Goal: Task Accomplishment & Management: Use online tool/utility

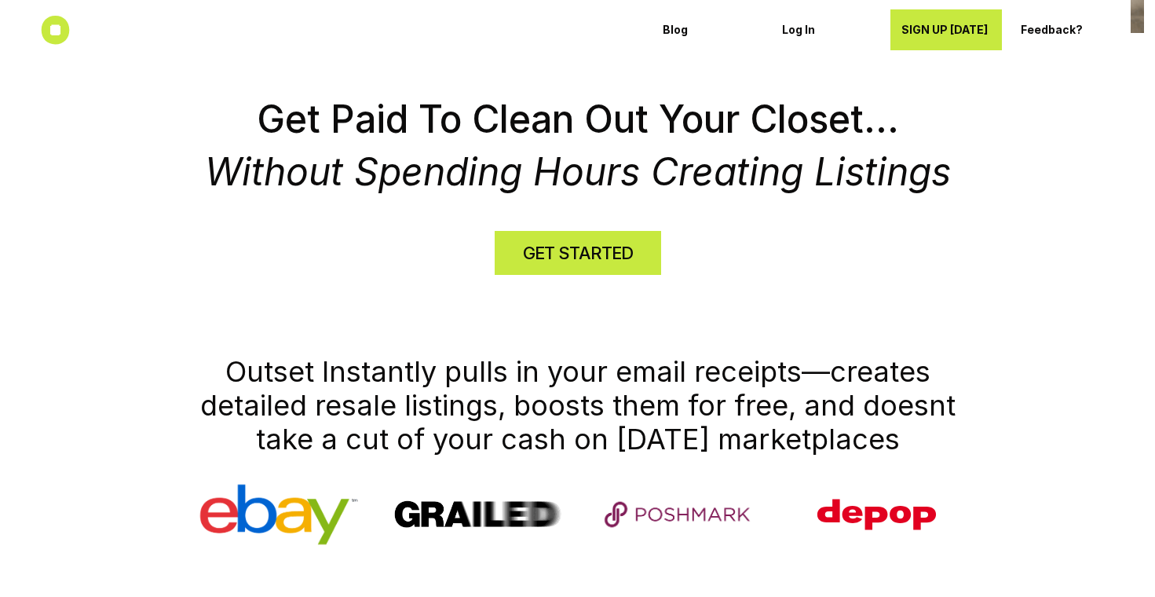
scroll to position [529, 0]
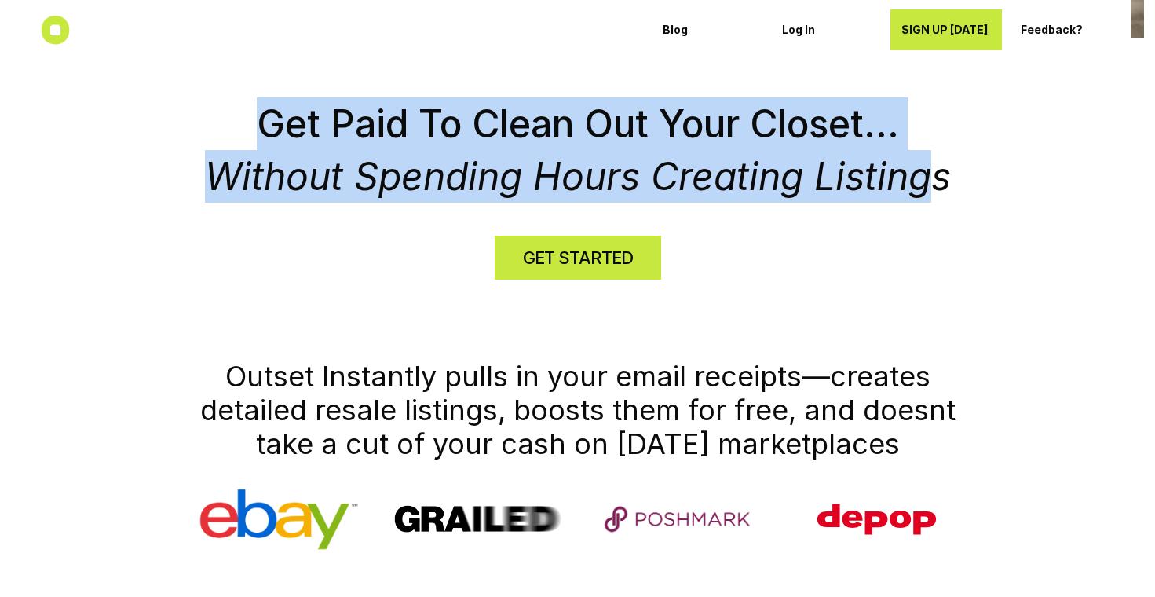
drag, startPoint x: 261, startPoint y: 113, endPoint x: 923, endPoint y: 174, distance: 664.0
click at [923, 174] on h2 "Get Paid To Clean Out Your Closet... Without Spending Hours Creating Listings" at bounding box center [578, 149] width 746 height 105
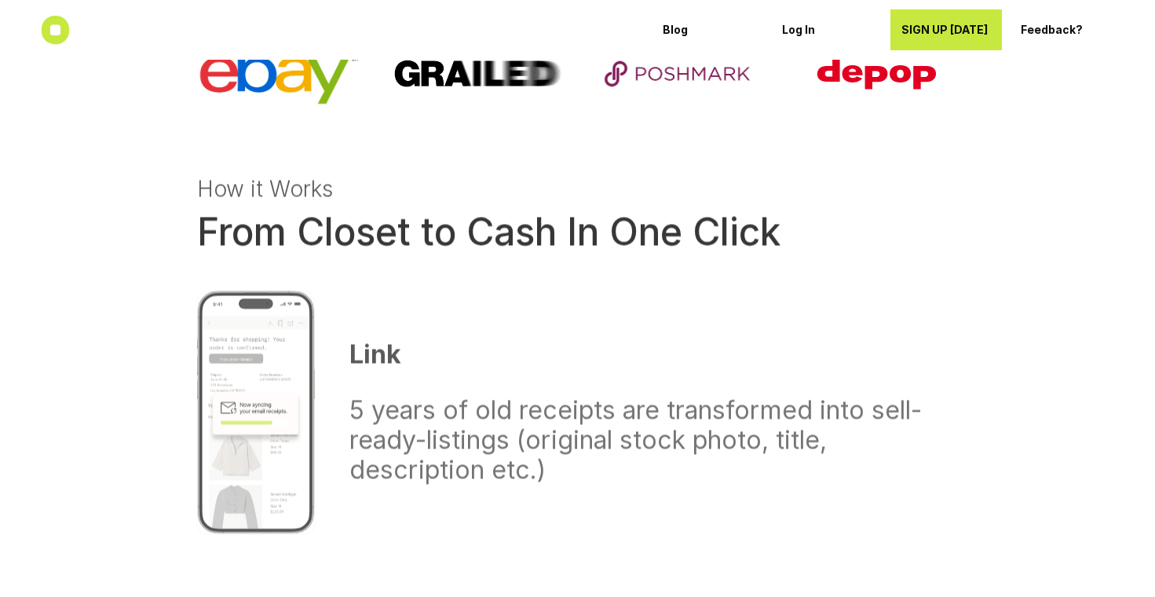
scroll to position [979, 0]
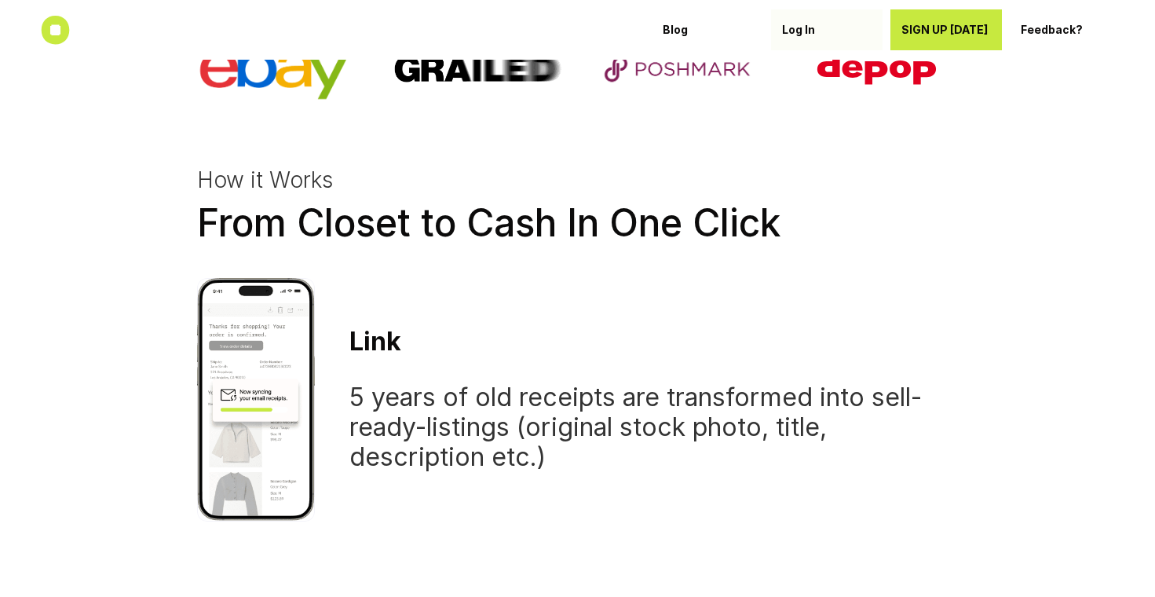
click at [791, 33] on p "Log In" at bounding box center [827, 30] width 90 height 13
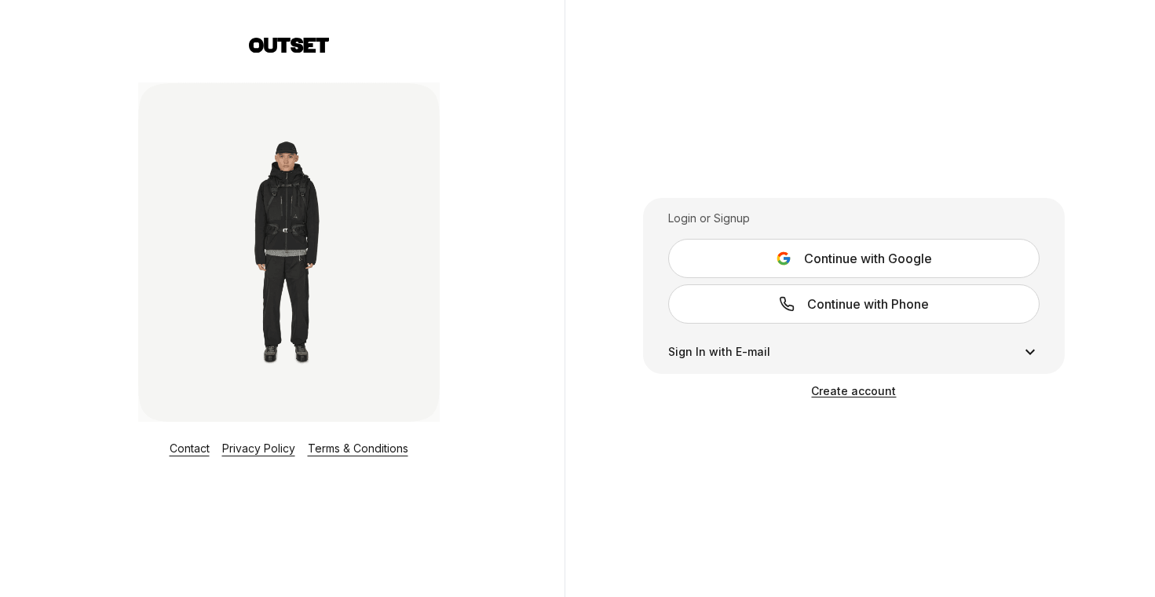
click at [832, 257] on span "Continue with Google" at bounding box center [868, 258] width 128 height 19
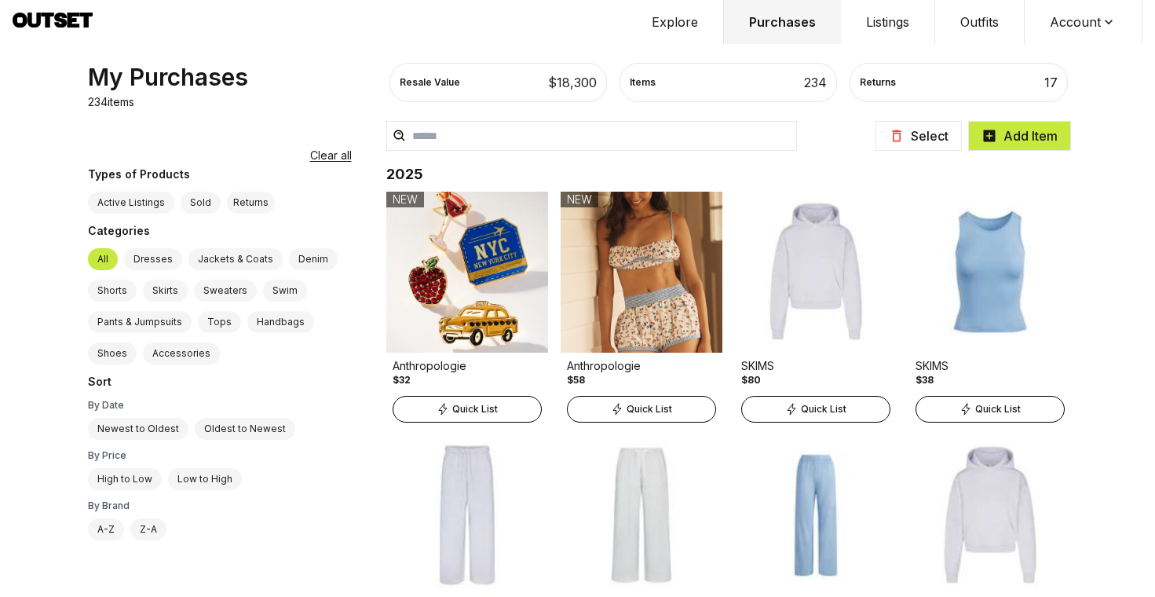
click at [978, 24] on button "Outfits" at bounding box center [980, 22] width 90 height 44
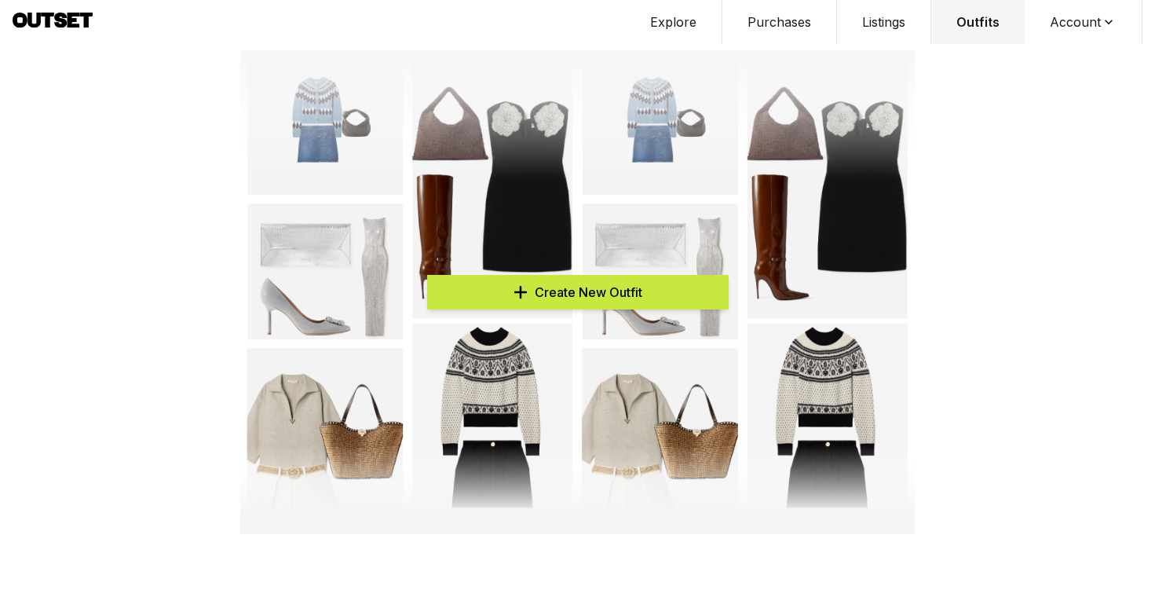
click at [605, 283] on span "Create New Outfit" at bounding box center [589, 292] width 108 height 19
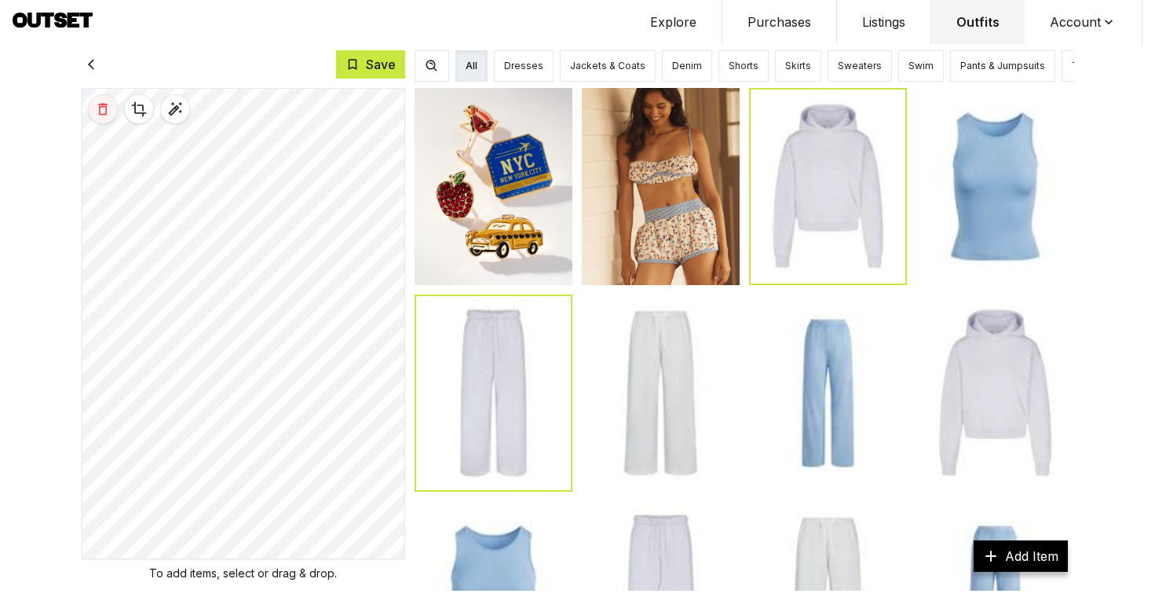
click at [100, 111] on icon at bounding box center [103, 109] width 16 height 16
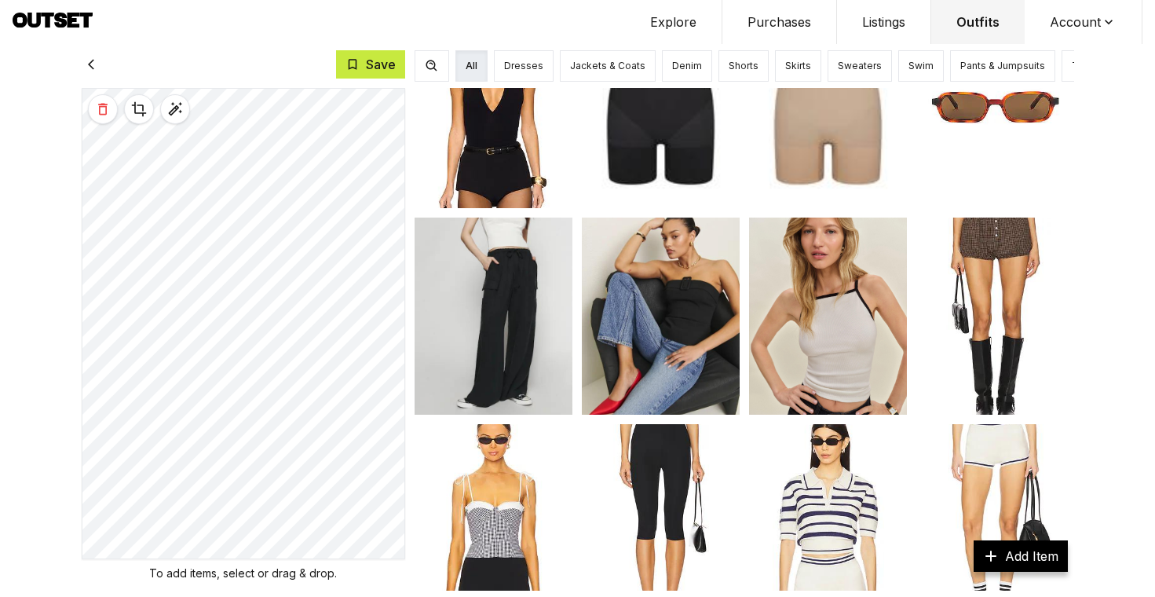
scroll to position [1336, 0]
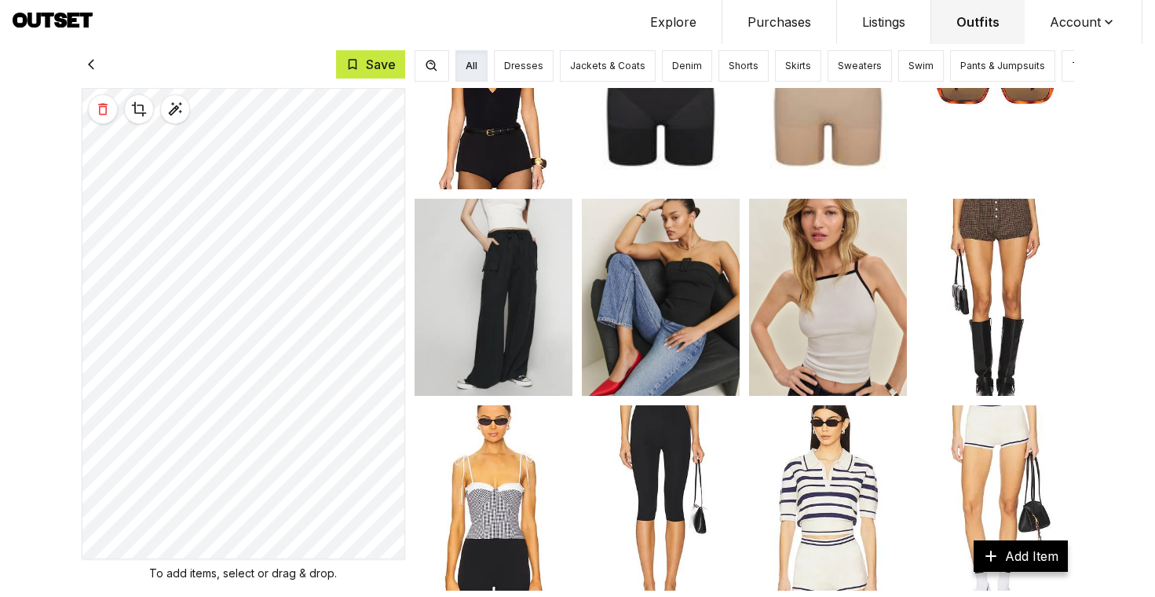
click at [532, 273] on img at bounding box center [494, 297] width 158 height 197
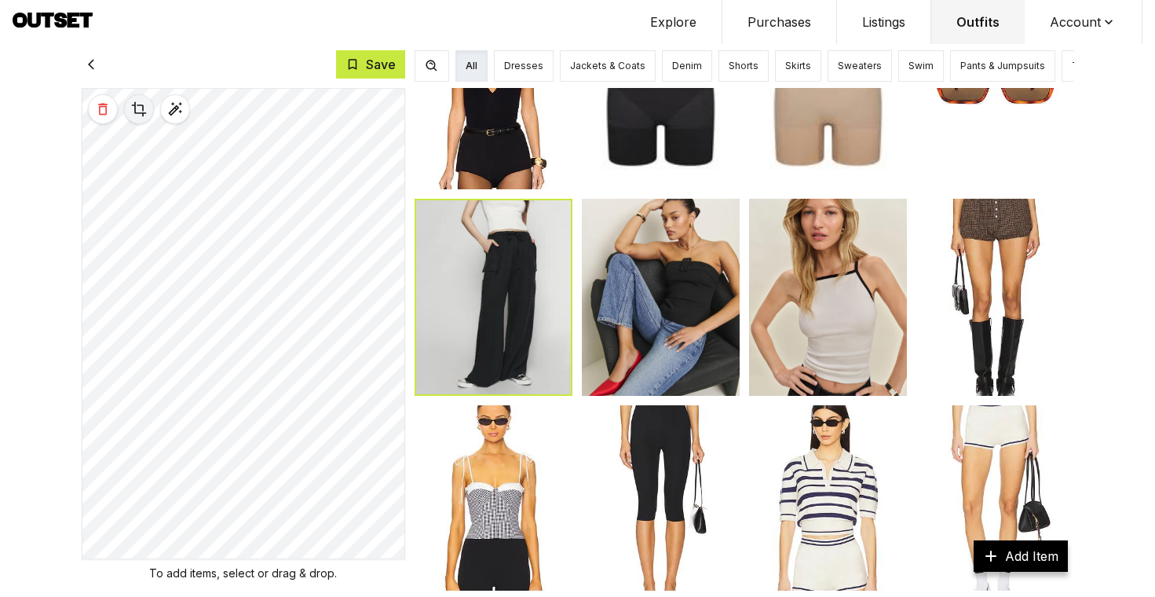
click at [135, 104] on icon at bounding box center [139, 109] width 16 height 16
click at [132, 107] on icon at bounding box center [139, 109] width 16 height 16
click at [145, 108] on icon at bounding box center [139, 109] width 16 height 16
click at [357, 61] on icon at bounding box center [353, 64] width 14 height 14
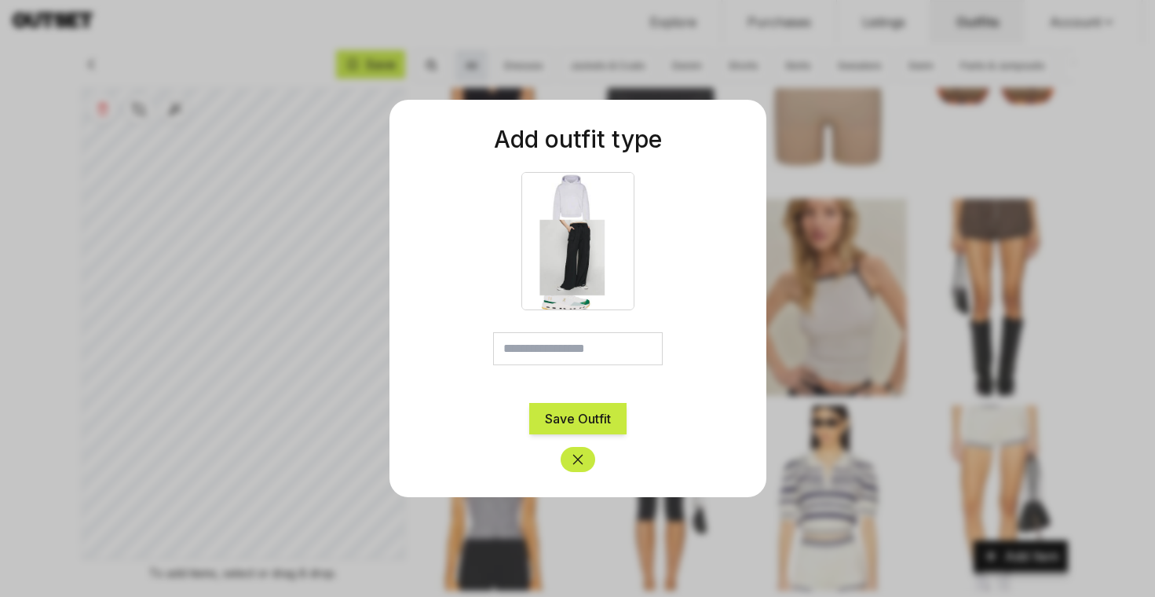
click at [582, 349] on input "text" at bounding box center [578, 348] width 170 height 33
type input "*******"
click at [591, 410] on button "Save Outfit" at bounding box center [577, 418] width 97 height 31
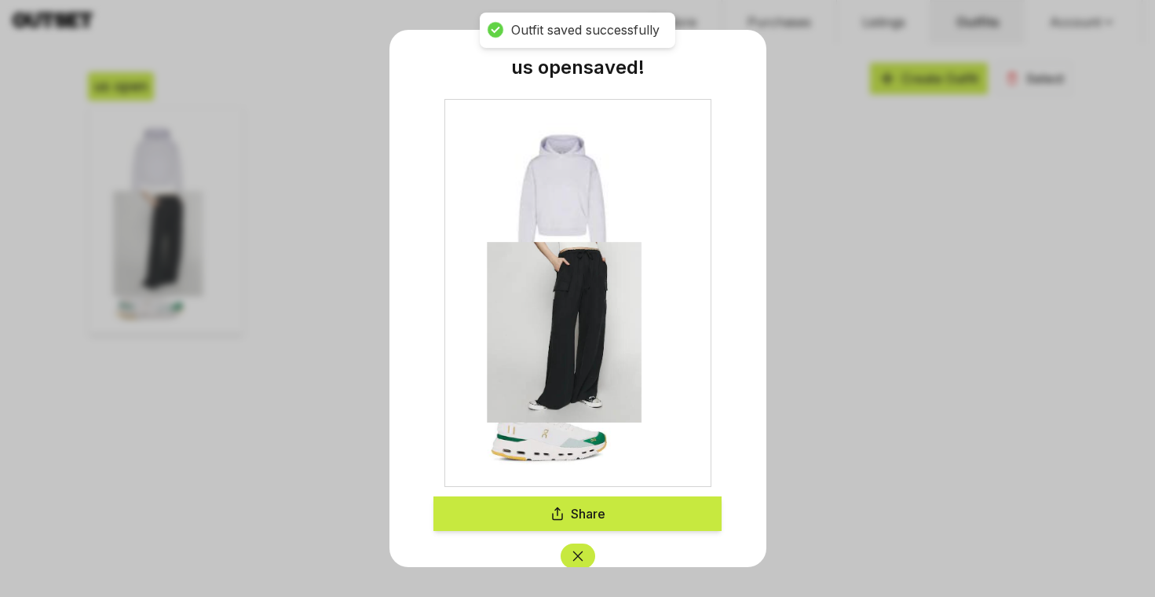
click at [576, 553] on icon "Close" at bounding box center [578, 556] width 16 height 16
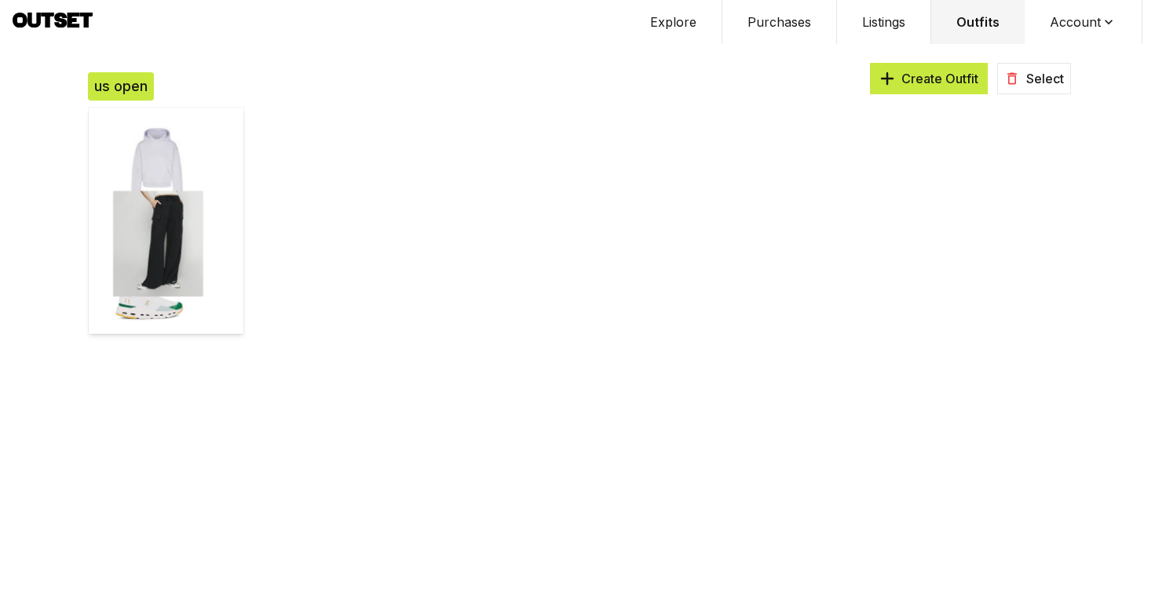
click at [880, 24] on button "Listings" at bounding box center [884, 22] width 94 height 44
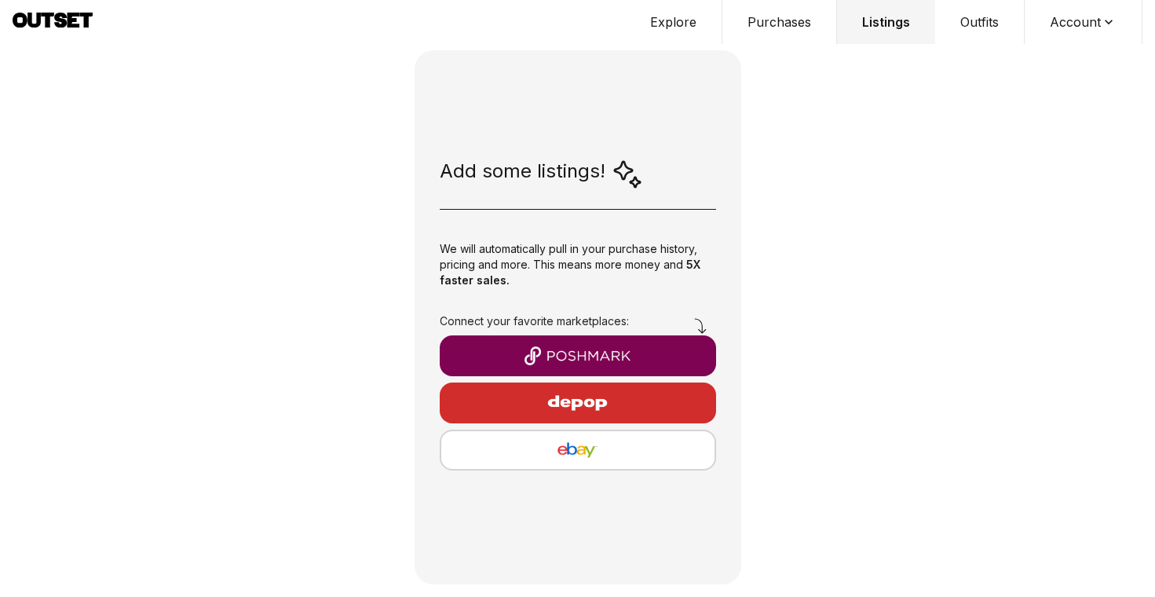
click at [976, 21] on button "Outfits" at bounding box center [980, 22] width 90 height 44
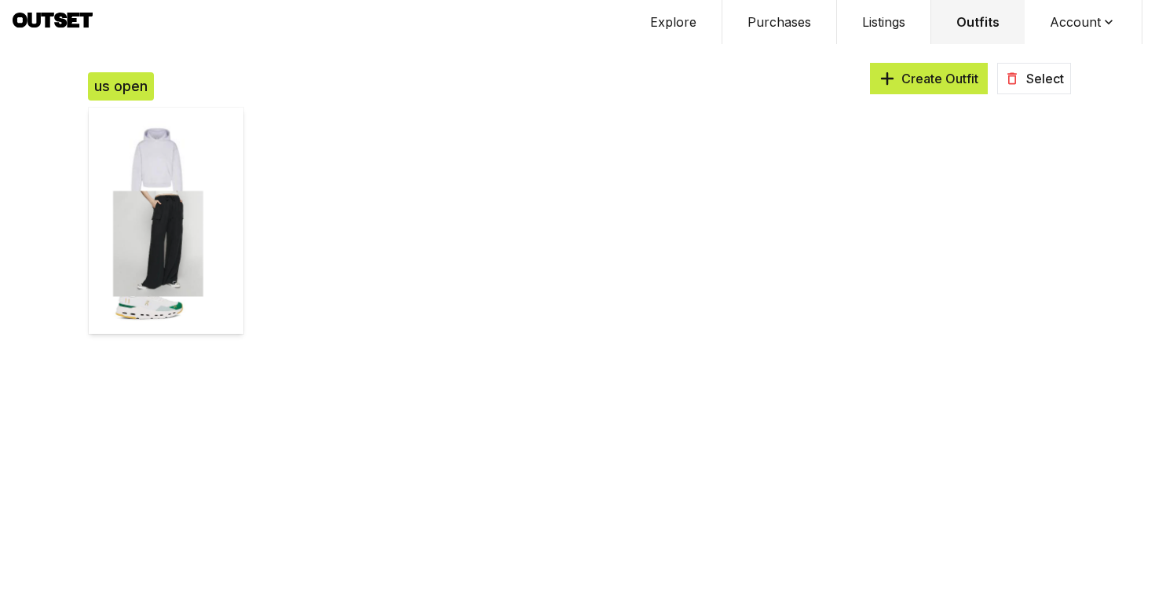
click at [923, 78] on span "Create Outfit" at bounding box center [940, 78] width 77 height 19
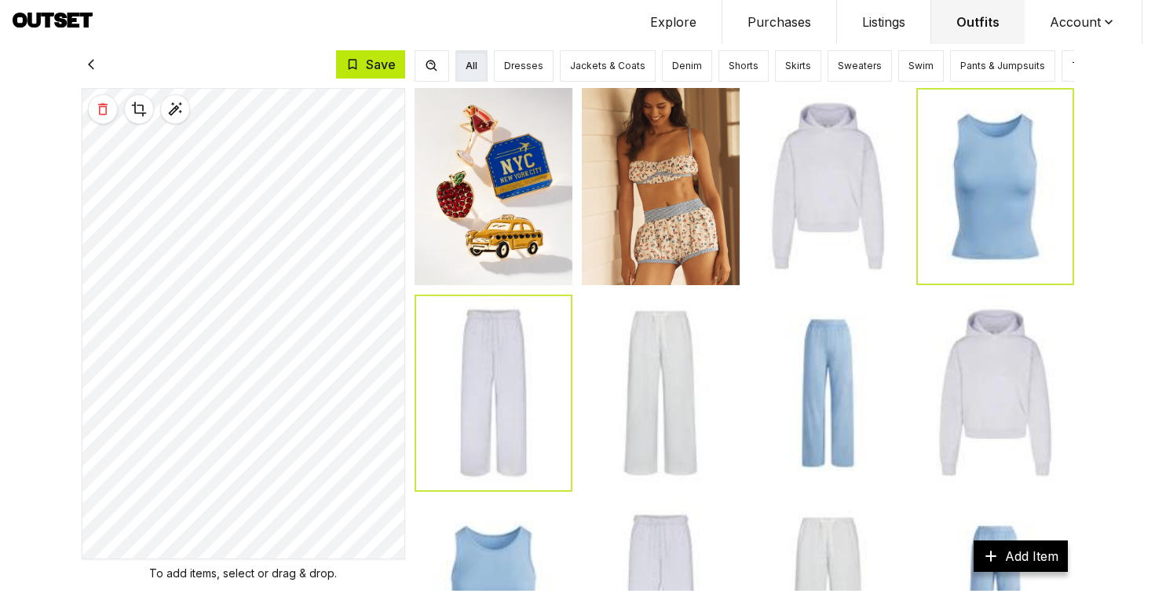
click at [371, 64] on button "Save" at bounding box center [370, 64] width 69 height 28
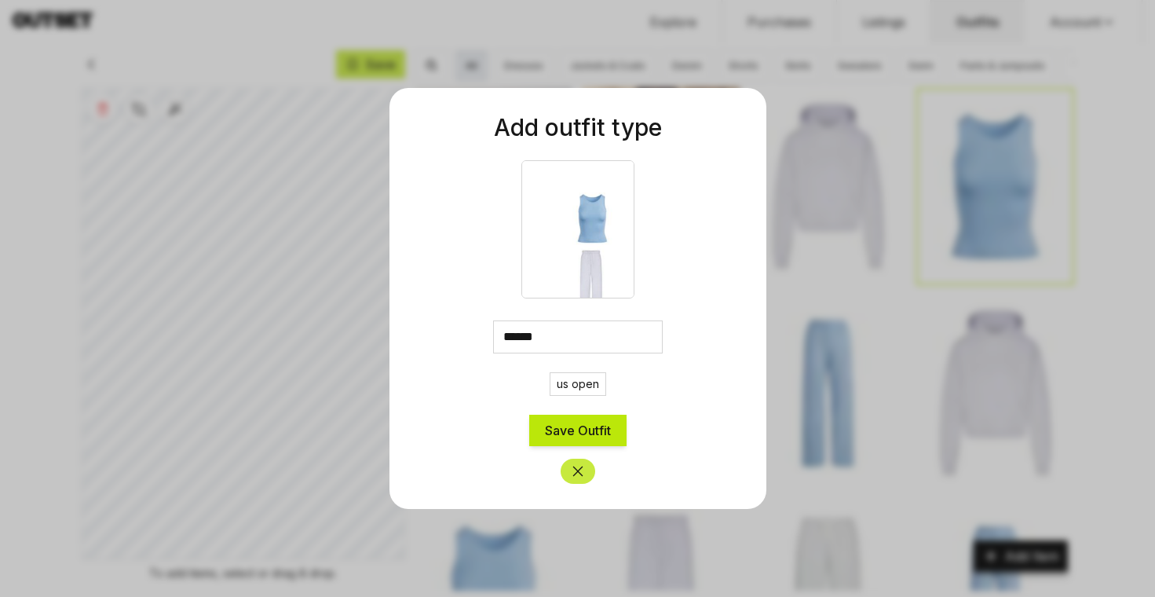
type input "******"
click at [583, 430] on button "Save Outfit" at bounding box center [577, 430] width 97 height 31
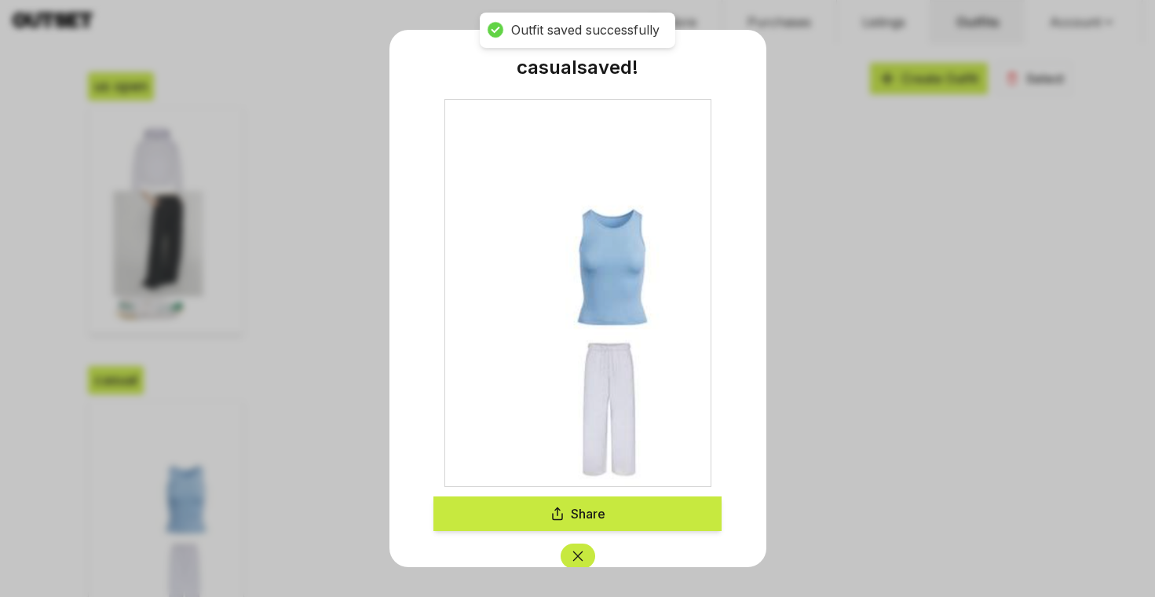
click at [580, 554] on icon "Close" at bounding box center [578, 556] width 16 height 16
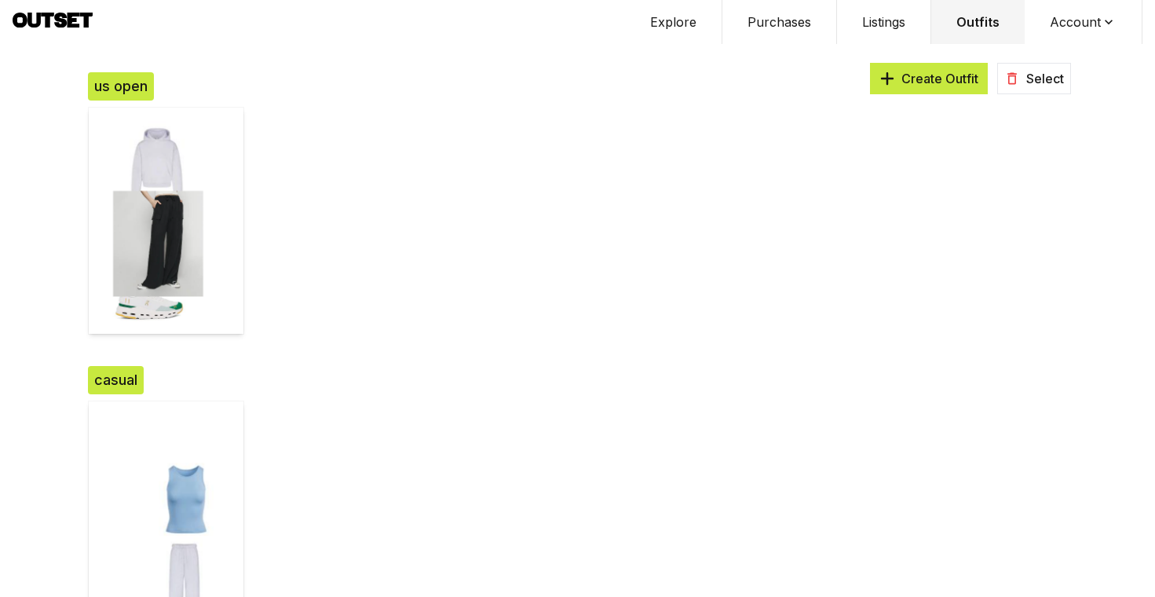
click at [975, 16] on button "Outfits" at bounding box center [977, 22] width 93 height 44
click at [920, 77] on span "Create Outfit" at bounding box center [940, 78] width 77 height 19
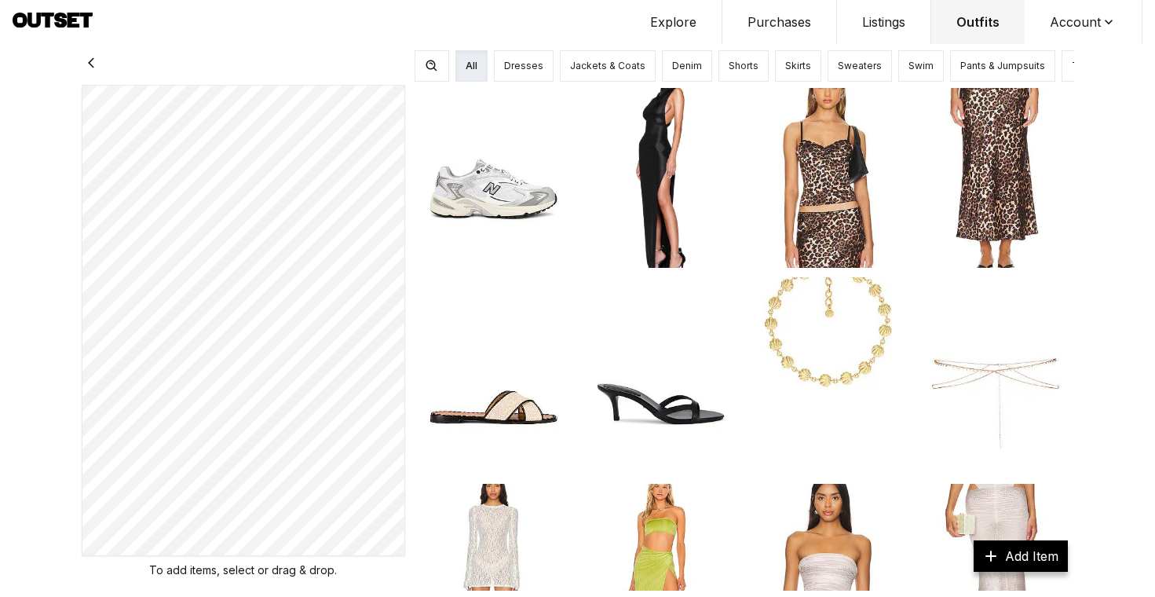
scroll to position [3677, 0]
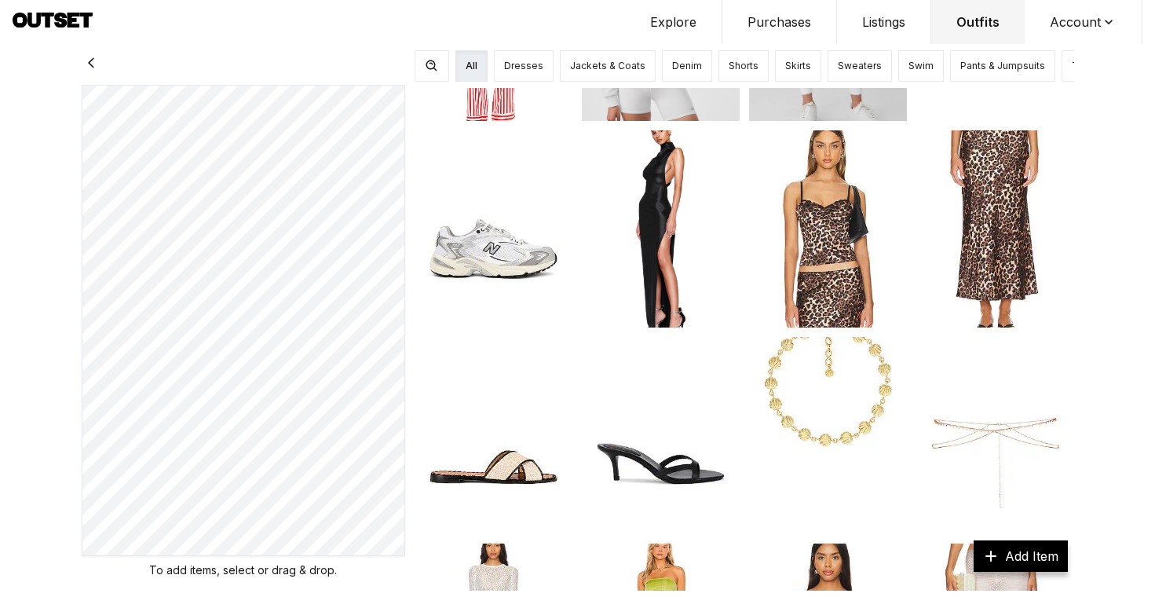
click at [830, 262] on img at bounding box center [828, 228] width 158 height 197
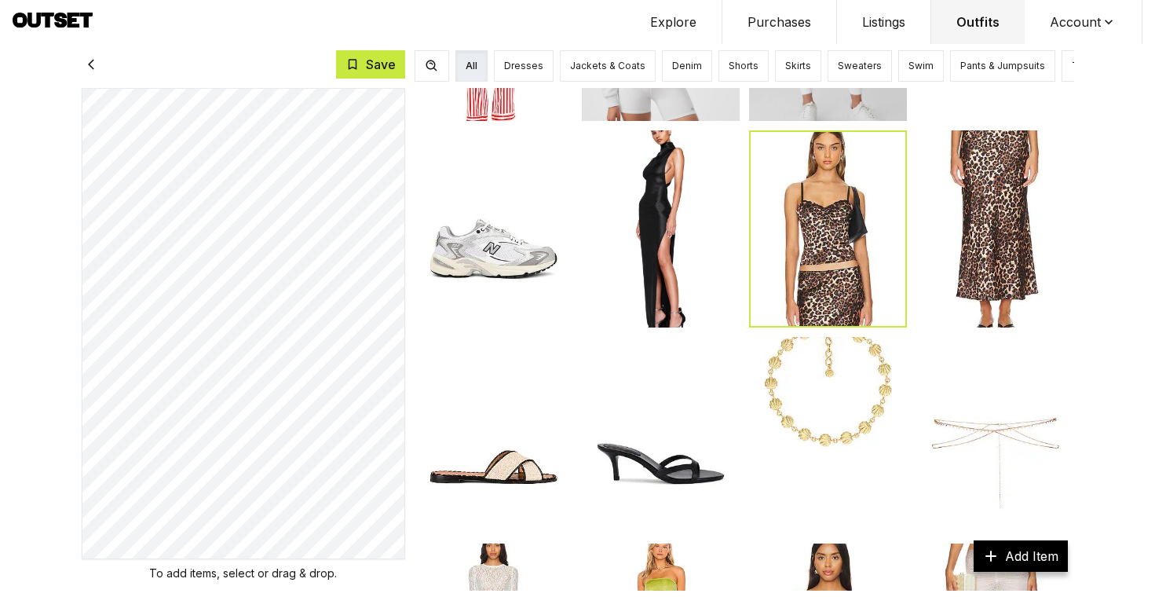
click at [986, 220] on img at bounding box center [995, 228] width 158 height 197
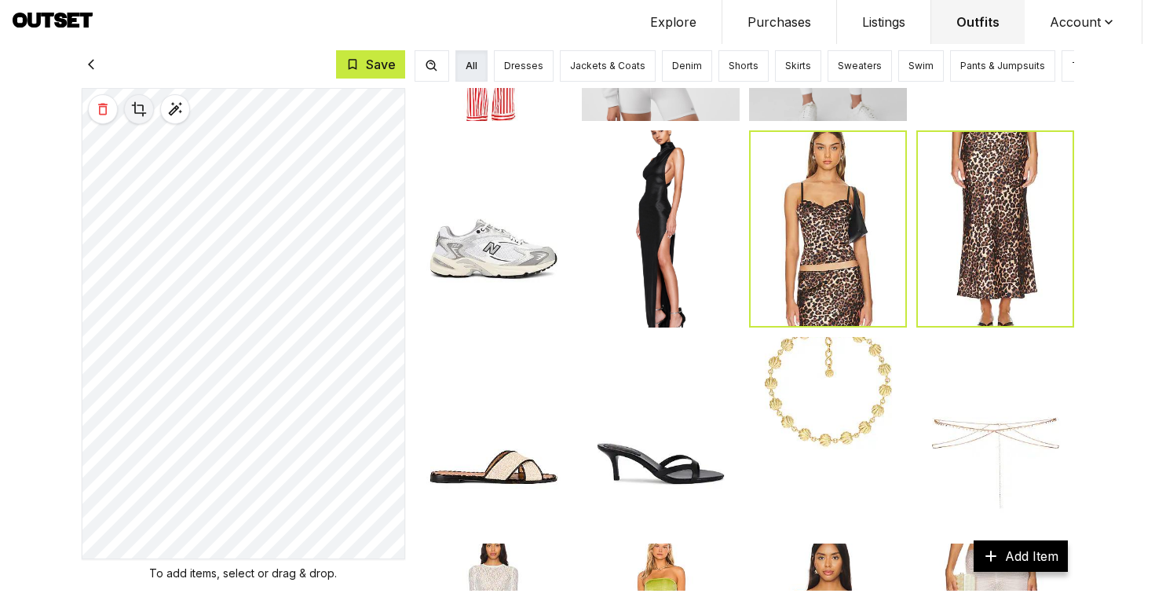
click at [151, 108] on button at bounding box center [139, 109] width 30 height 30
click at [137, 104] on icon at bounding box center [139, 109] width 16 height 16
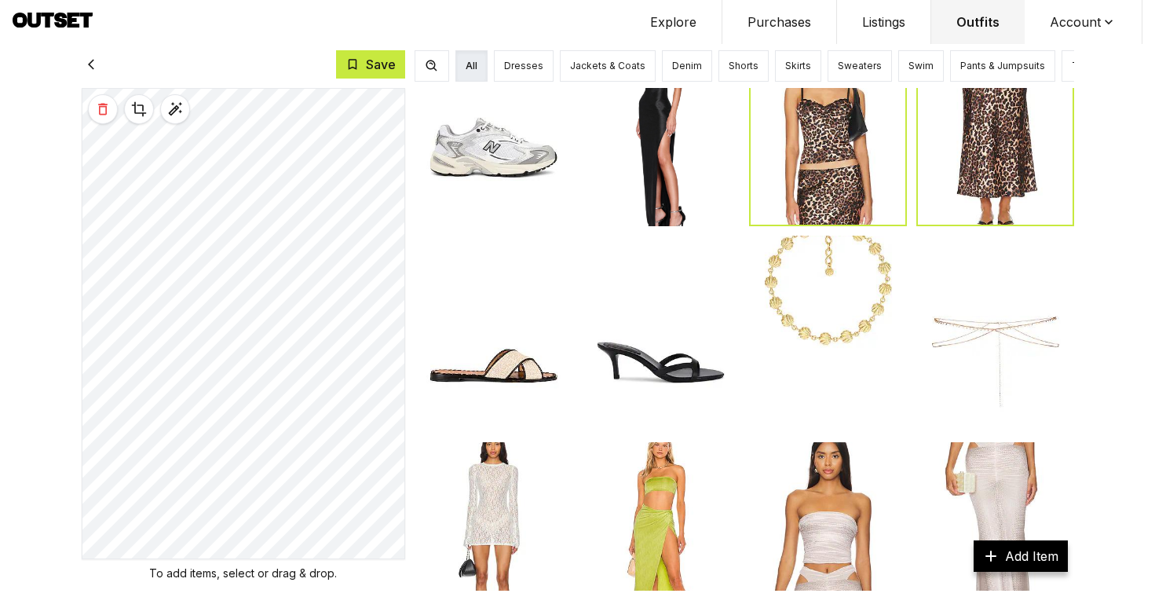
scroll to position [3798, 0]
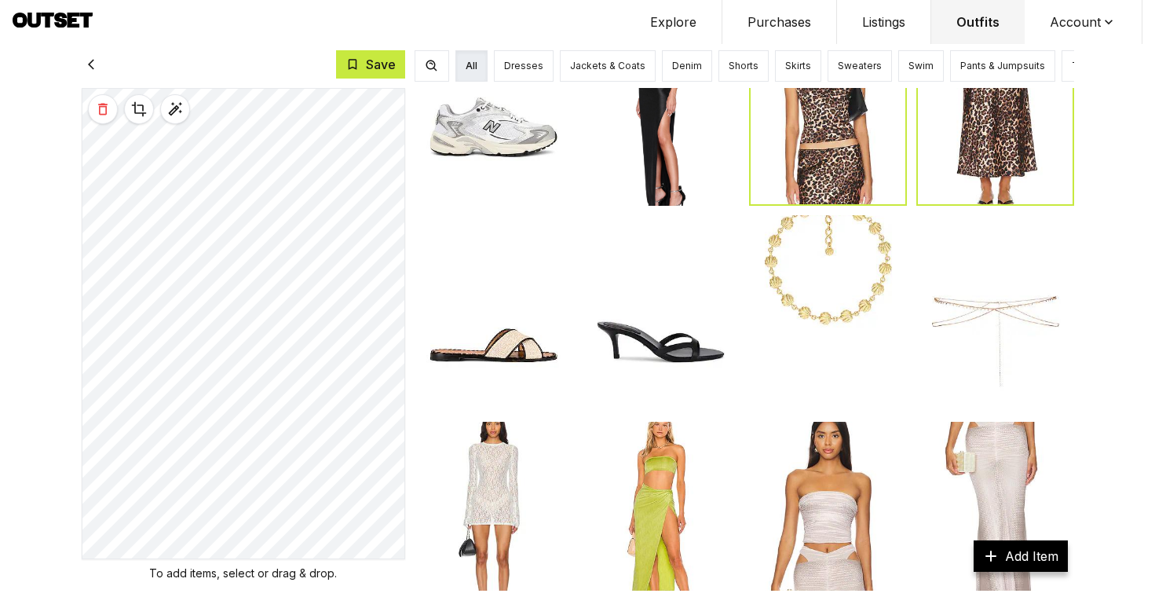
click at [653, 336] on img at bounding box center [661, 313] width 158 height 197
click at [835, 280] on img at bounding box center [828, 313] width 158 height 197
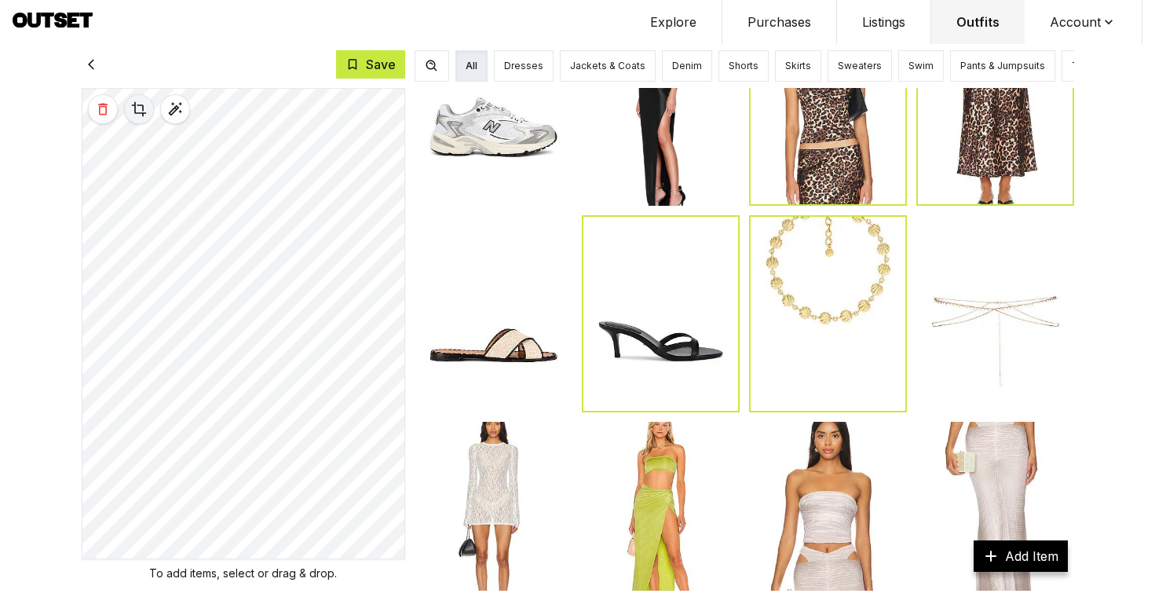
click at [134, 113] on icon at bounding box center [139, 109] width 16 height 16
click at [140, 109] on icon at bounding box center [139, 109] width 16 height 16
click at [139, 108] on icon at bounding box center [139, 108] width 12 height 9
click at [140, 109] on icon at bounding box center [139, 109] width 16 height 16
click at [149, 104] on button at bounding box center [139, 109] width 30 height 30
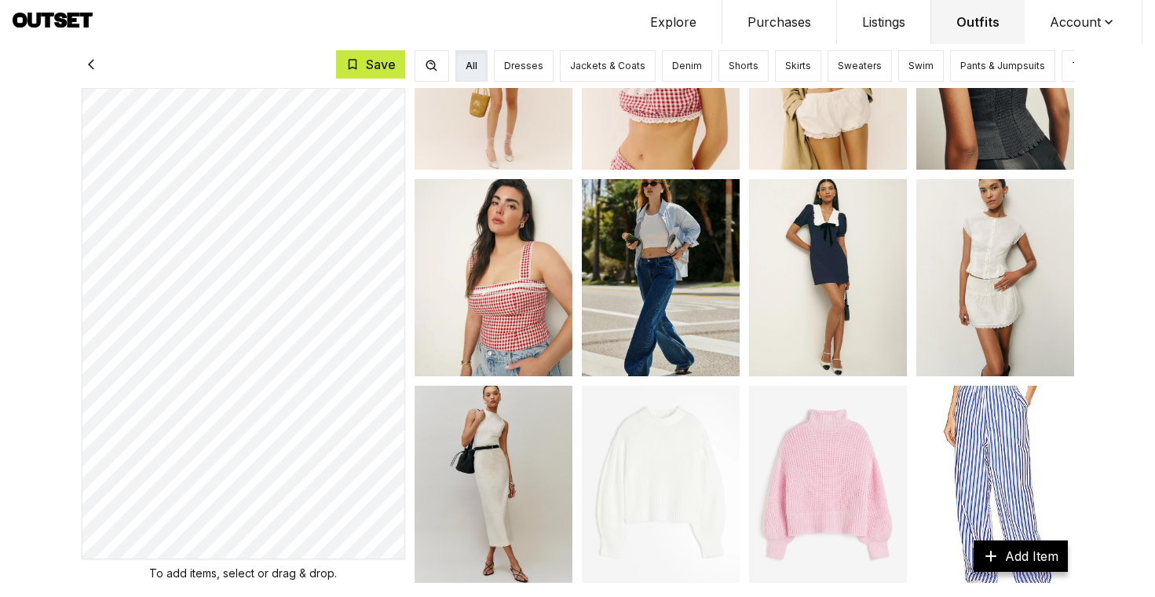
scroll to position [5942, 0]
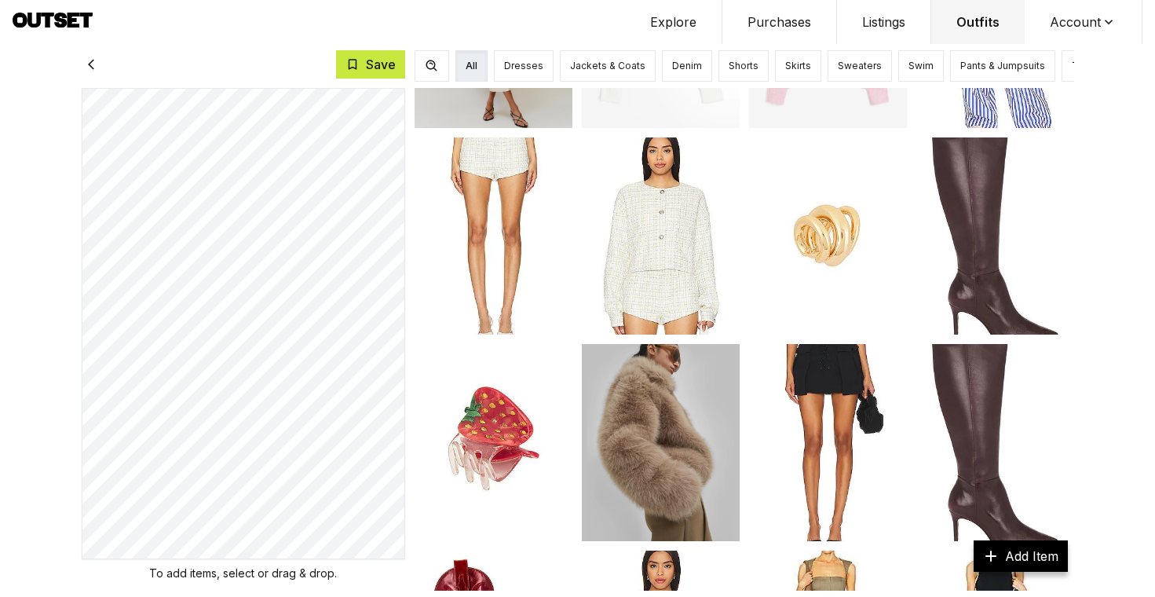
click at [683, 68] on button "Denim" at bounding box center [687, 65] width 50 height 31
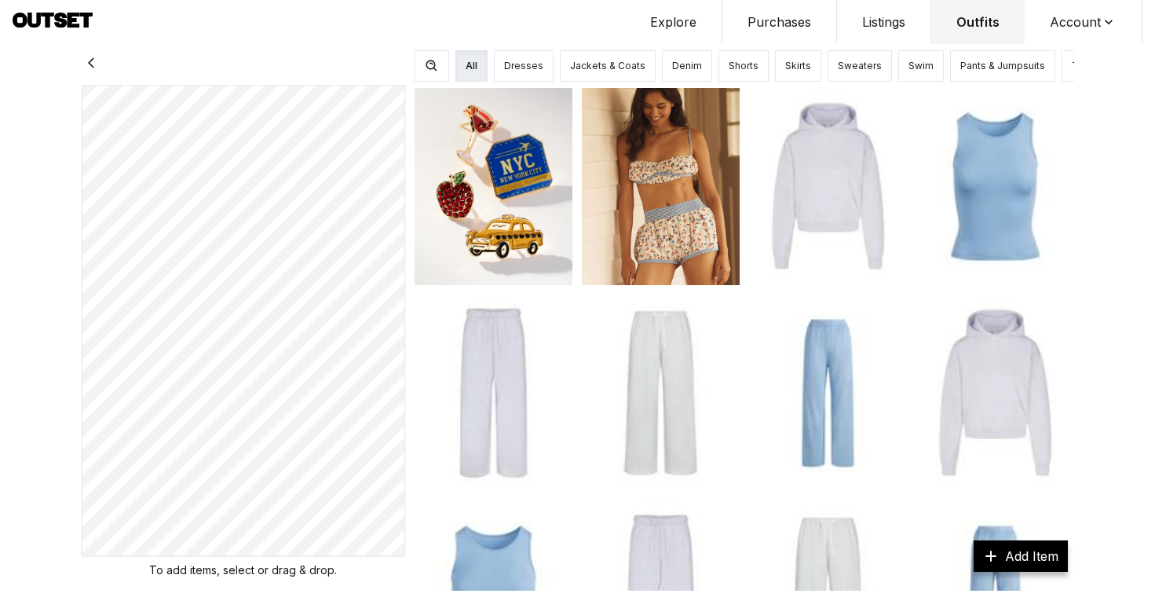
click at [987, 20] on button "Outfits" at bounding box center [977, 22] width 93 height 44
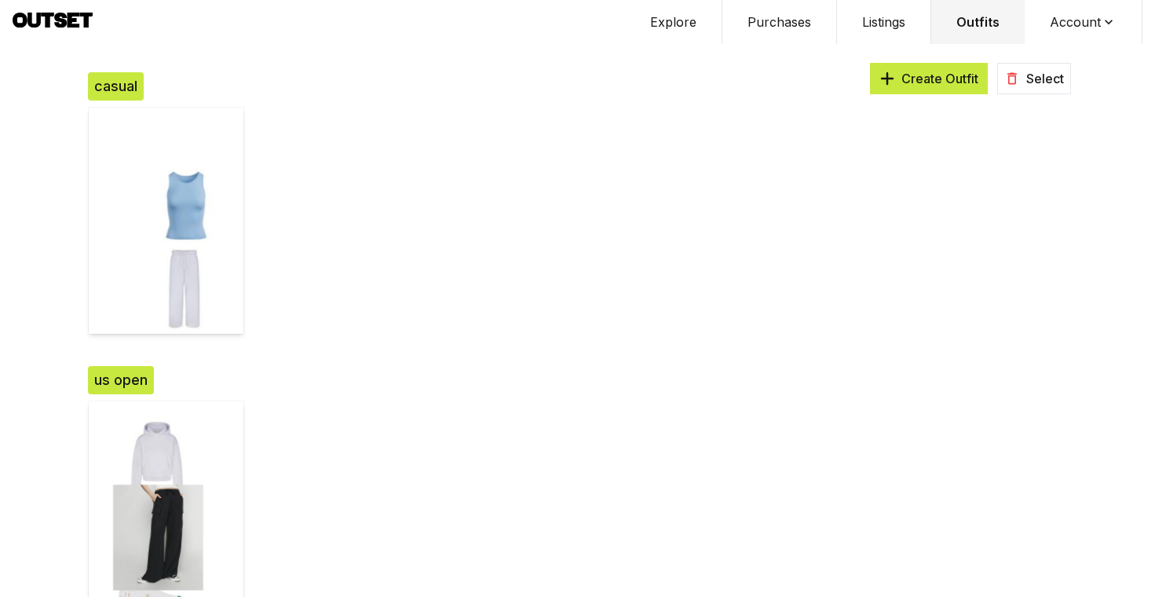
click at [971, 27] on button "Outfits" at bounding box center [977, 22] width 93 height 44
click at [975, 15] on button "Outfits" at bounding box center [977, 22] width 93 height 44
click at [894, 84] on icon "button" at bounding box center [888, 79] width 16 height 16
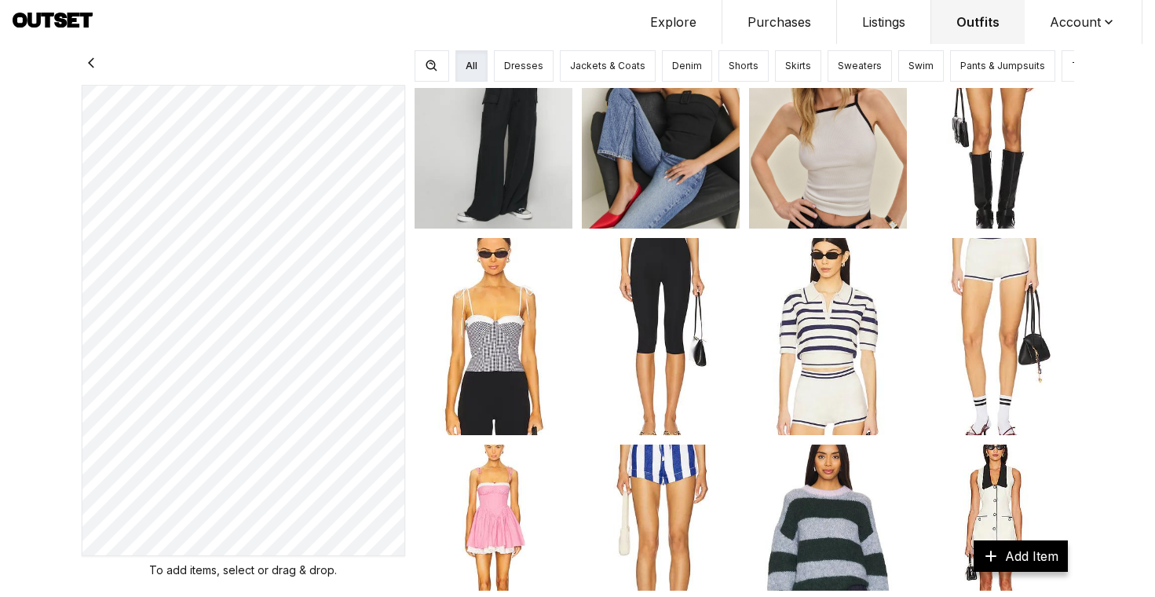
scroll to position [1461, 0]
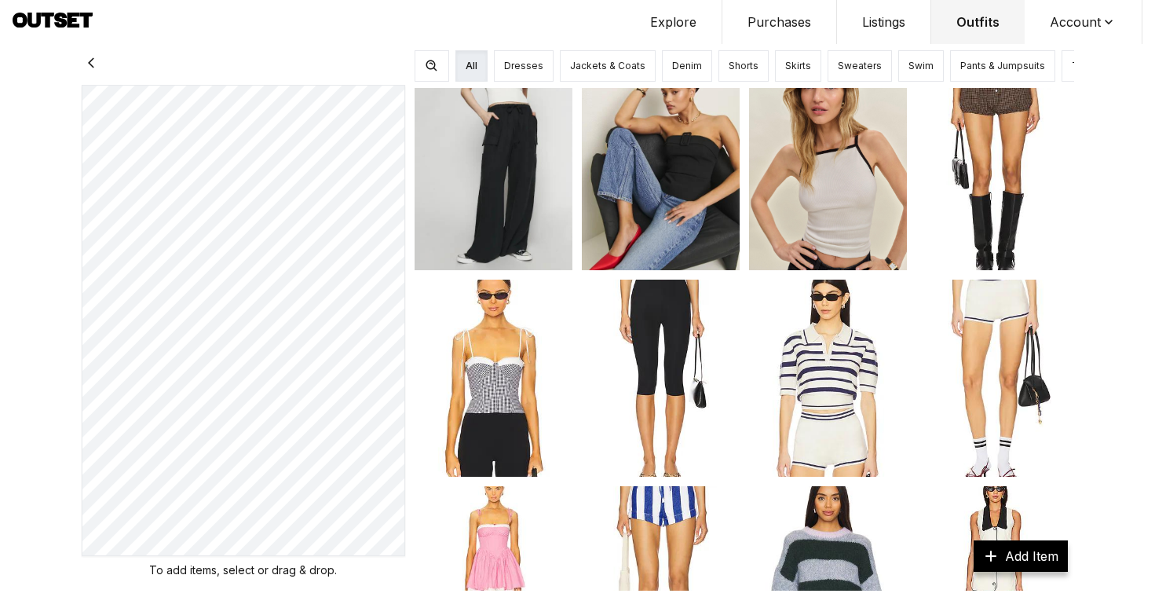
click at [840, 393] on img at bounding box center [828, 378] width 158 height 197
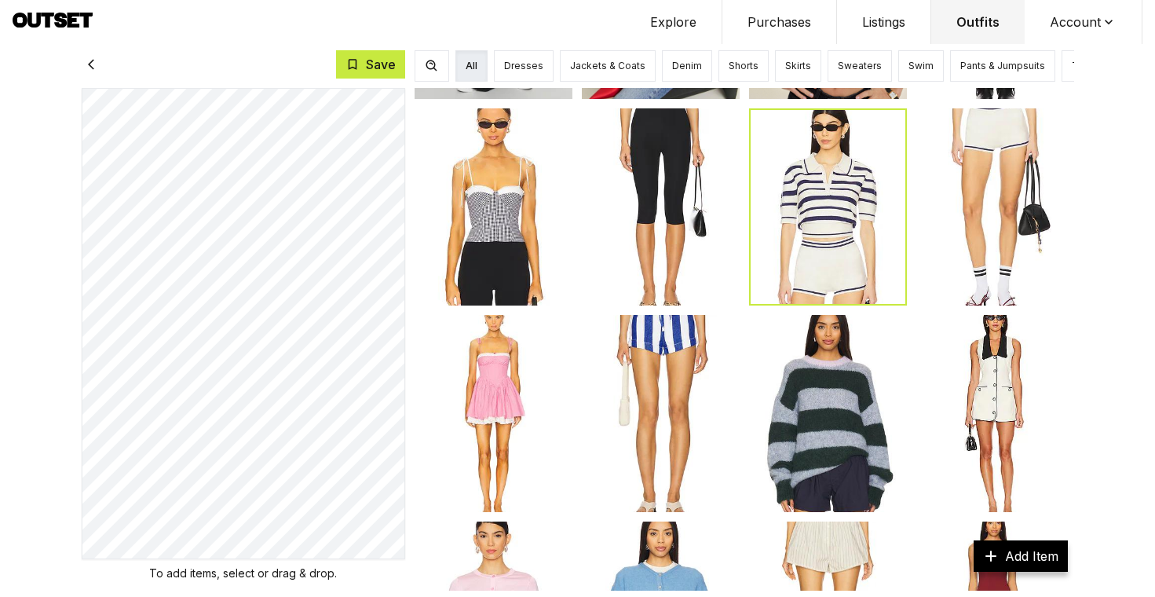
scroll to position [1652, 0]
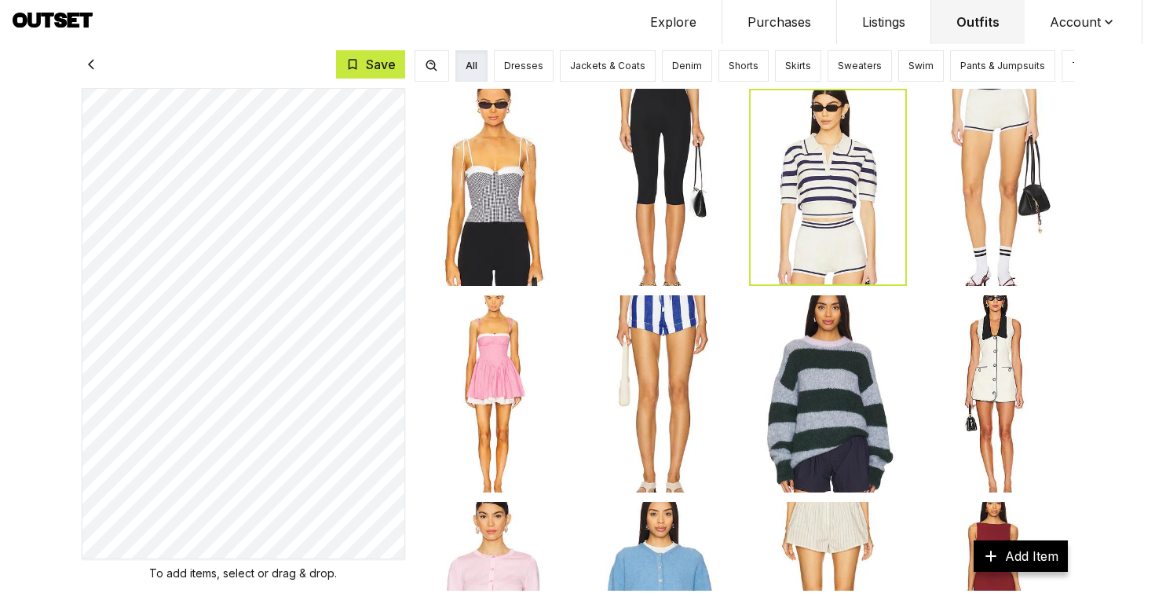
click at [975, 171] on img at bounding box center [995, 187] width 158 height 197
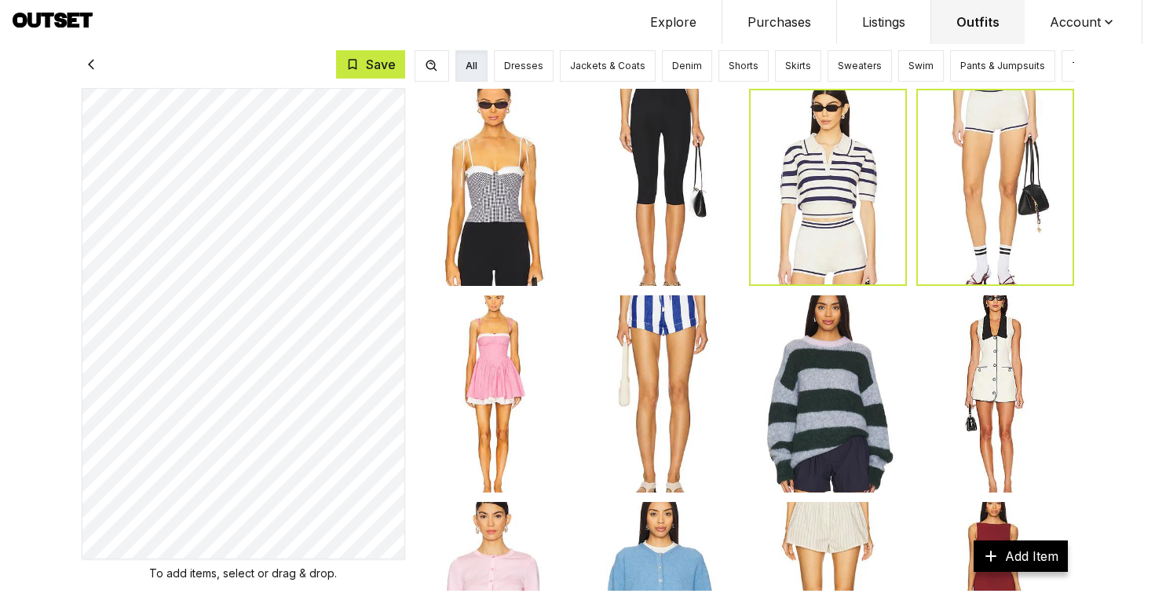
click at [788, 23] on button "Purchases" at bounding box center [779, 22] width 115 height 44
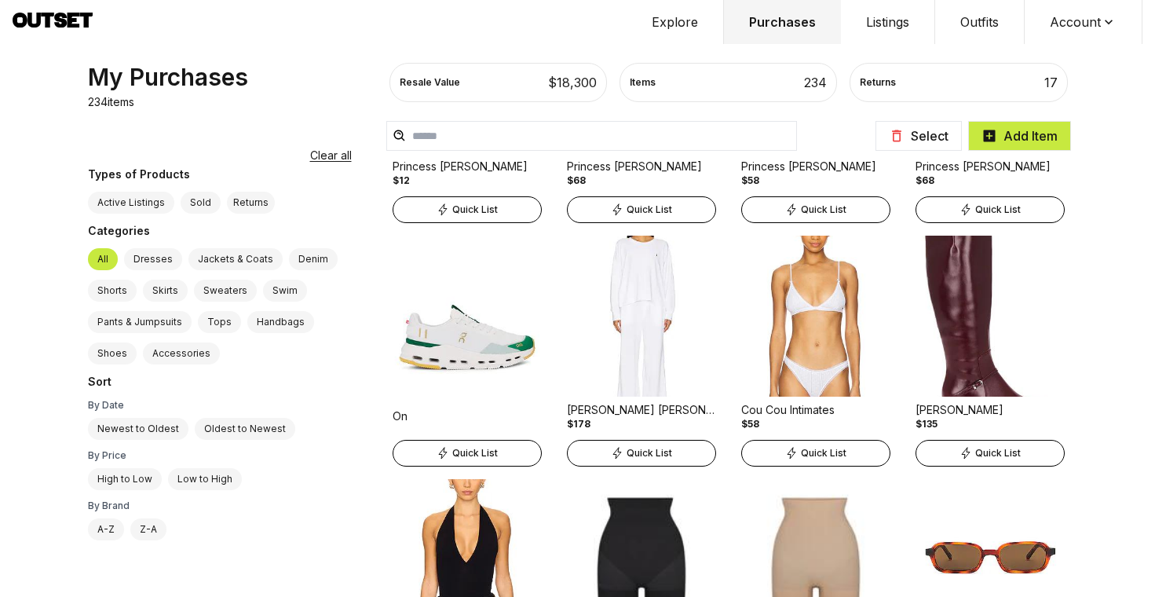
scroll to position [1174, 0]
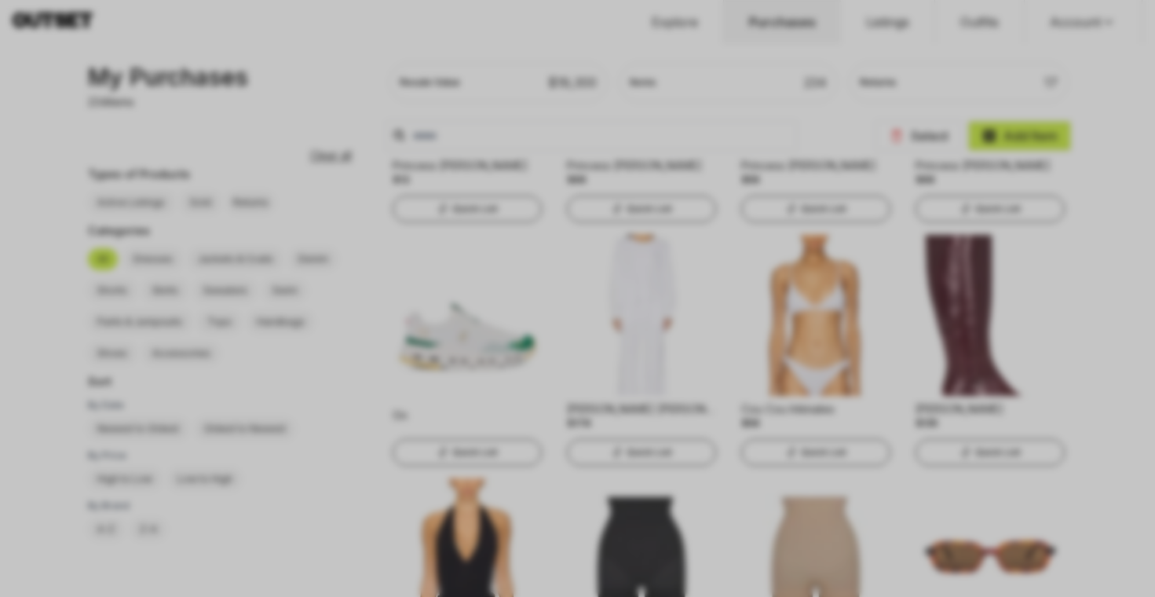
click at [572, 342] on div at bounding box center [577, 298] width 1155 height 597
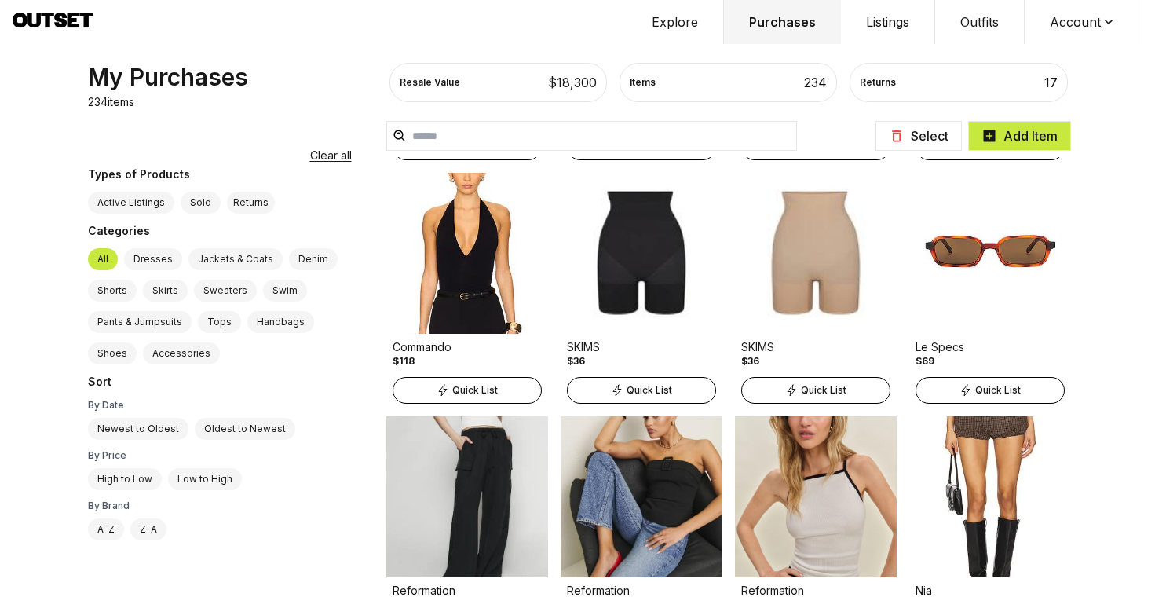
scroll to position [1542, 0]
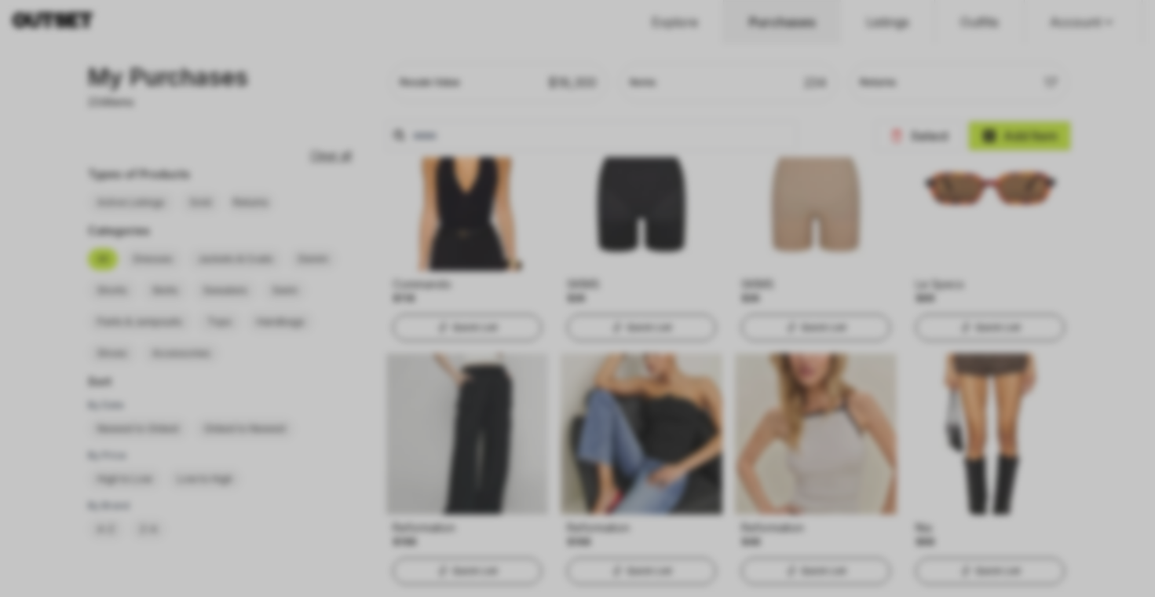
click at [708, 219] on div at bounding box center [577, 298] width 1155 height 597
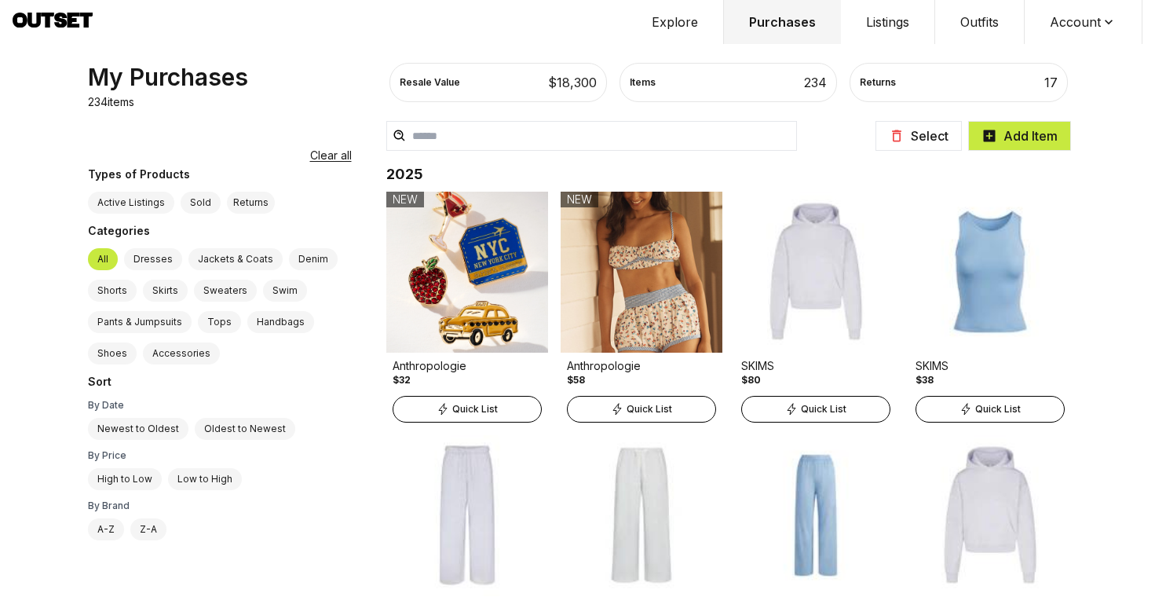
click at [973, 22] on button "Outfits" at bounding box center [980, 22] width 90 height 44
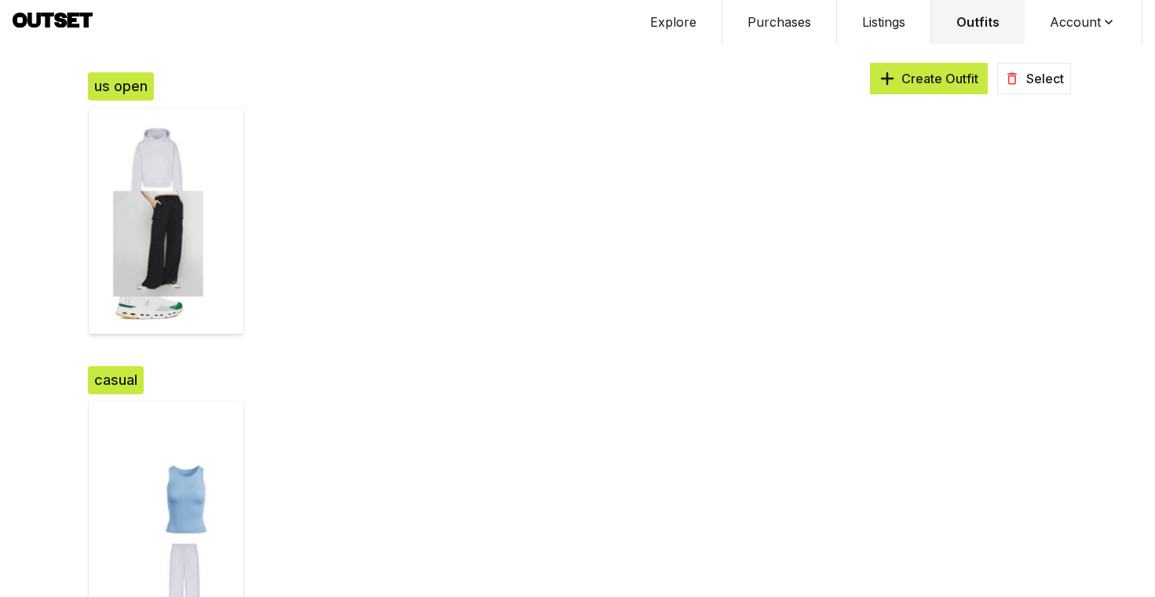
click at [778, 19] on button "Purchases" at bounding box center [779, 22] width 115 height 44
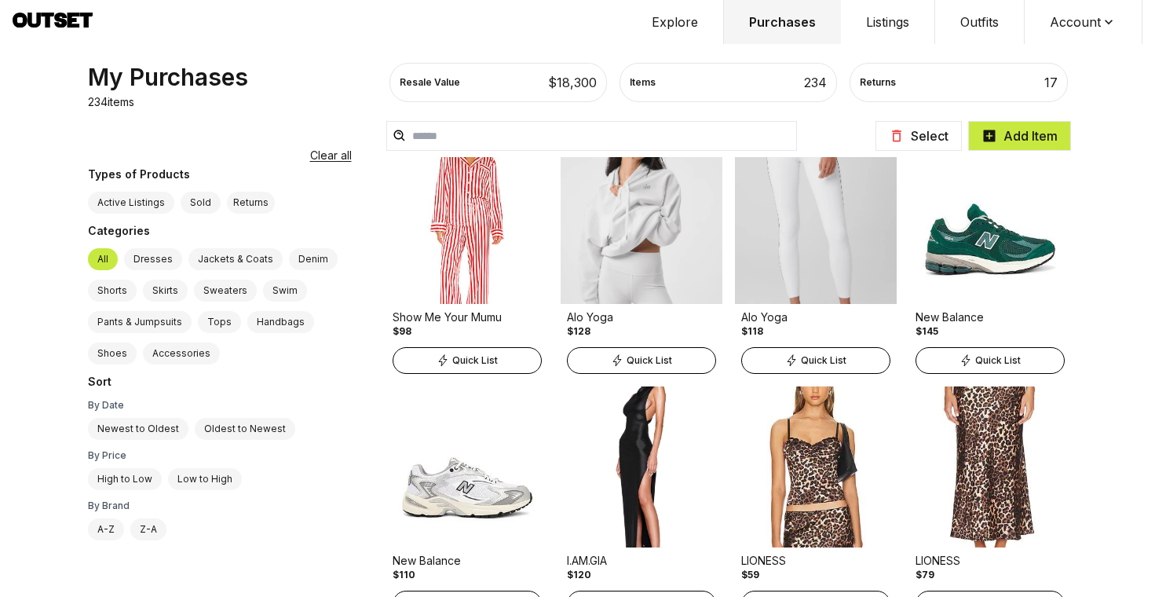
scroll to position [4369, 0]
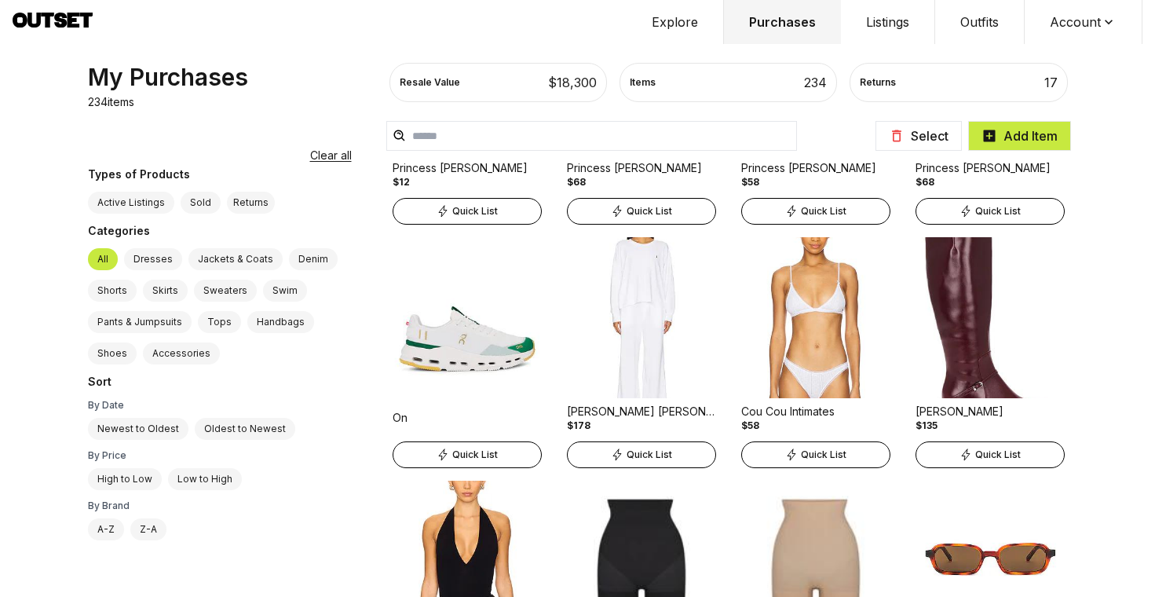
scroll to position [1127, 0]
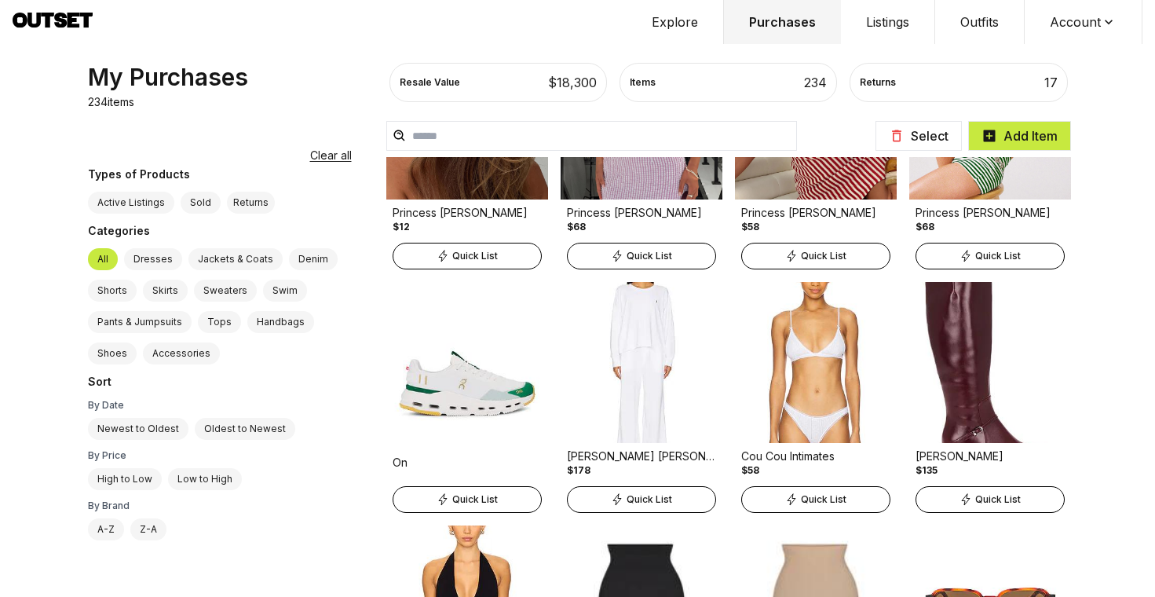
click at [214, 294] on label "Sweaters" at bounding box center [225, 291] width 63 height 22
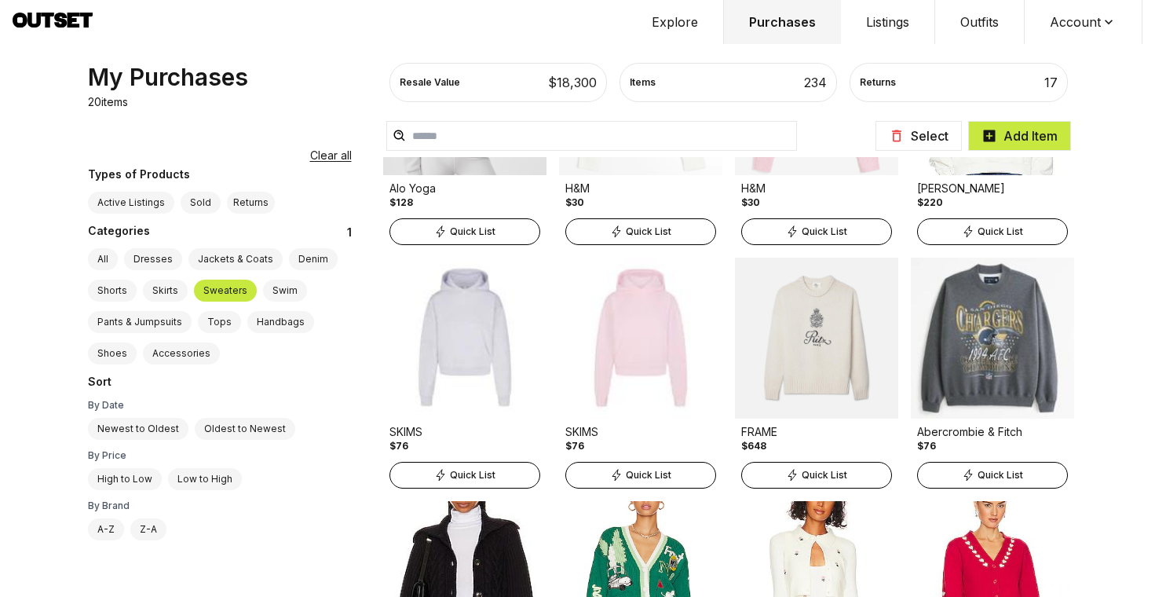
scroll to position [395, 0]
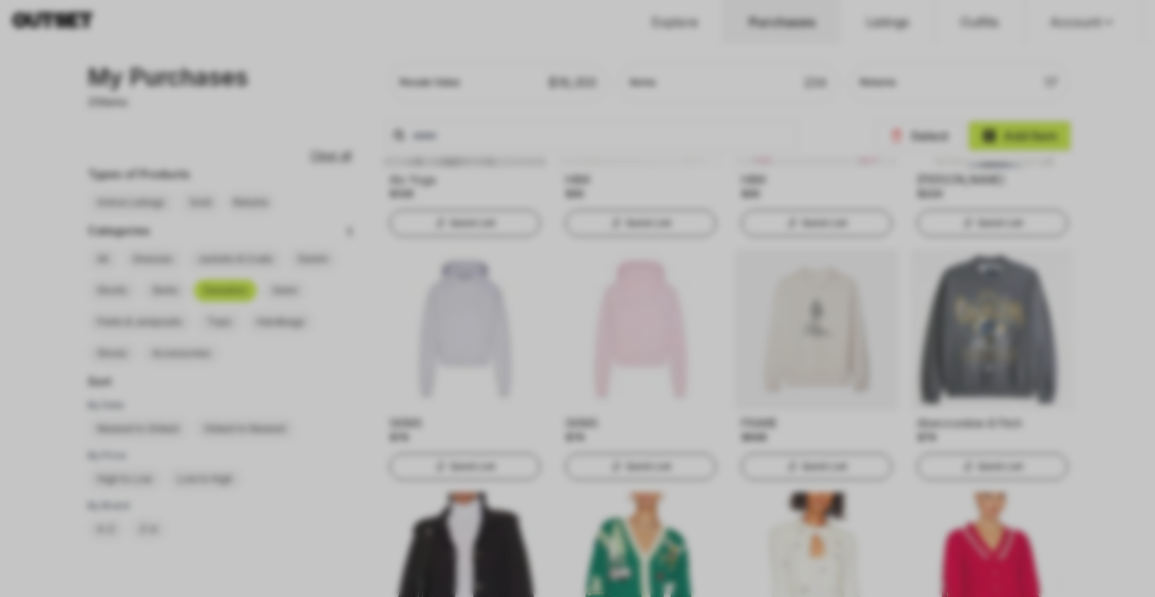
click at [521, 301] on div at bounding box center [577, 298] width 1155 height 597
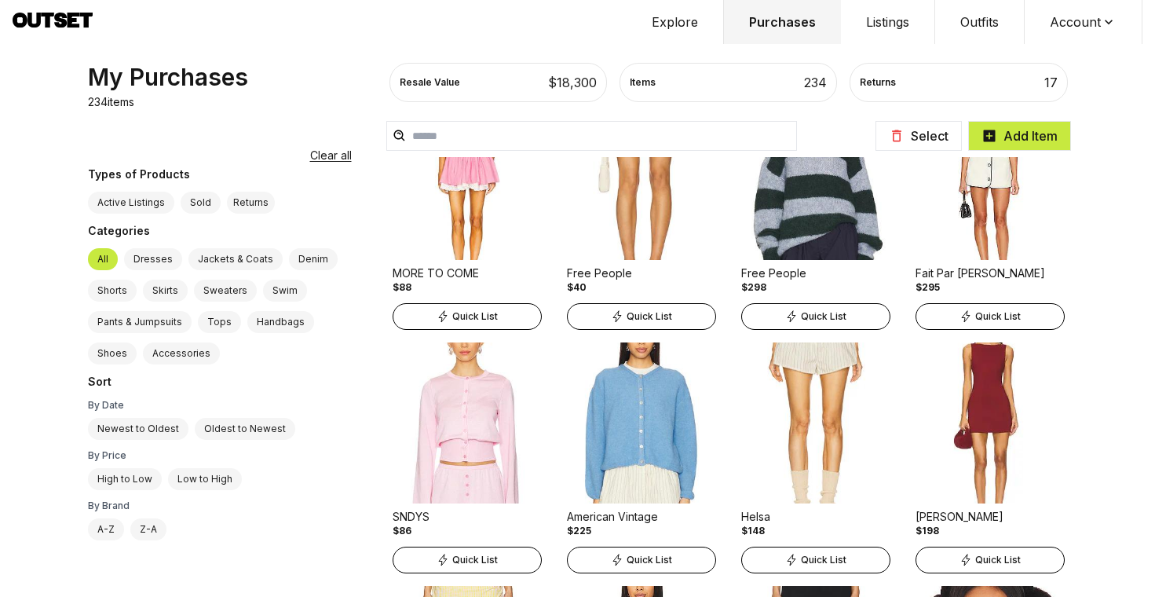
scroll to position [2288, 0]
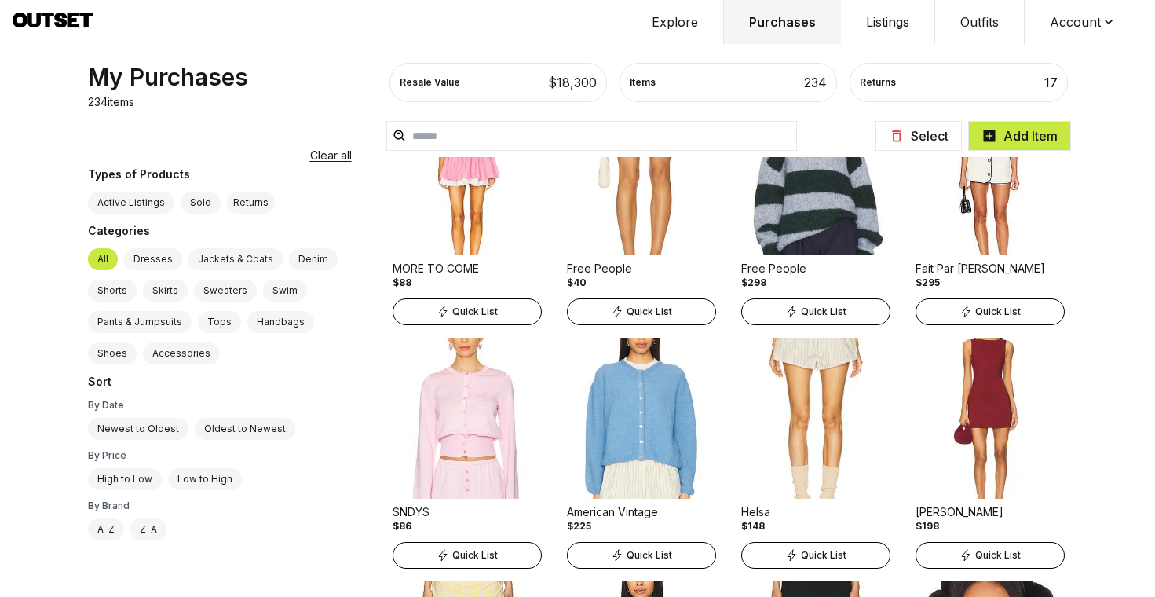
click at [684, 24] on button "Explore" at bounding box center [675, 22] width 97 height 44
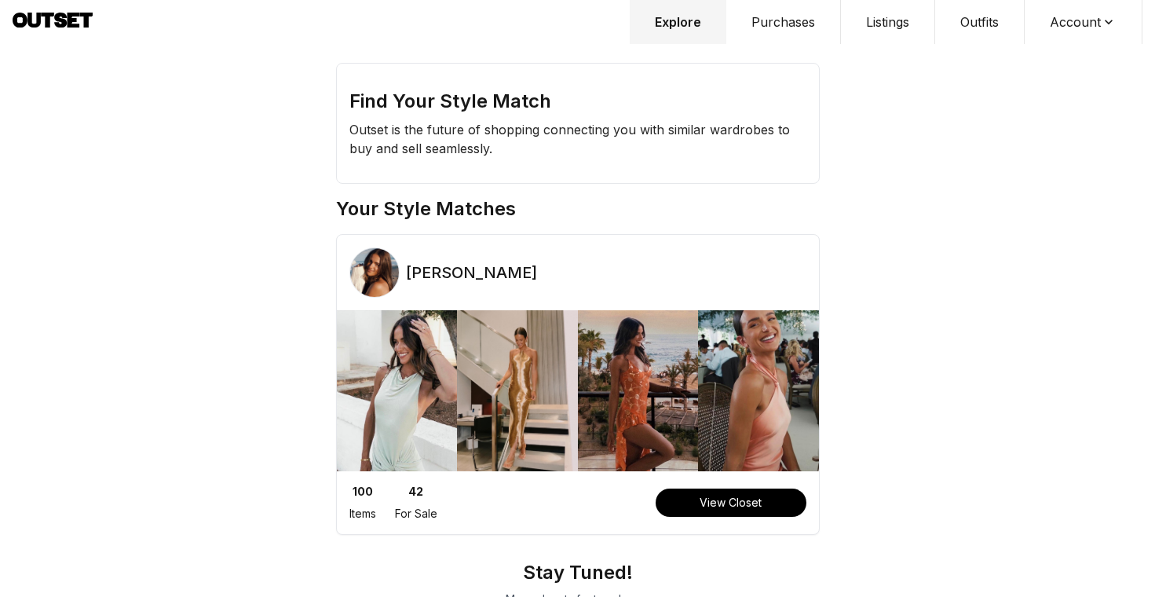
click at [805, 16] on button "Purchases" at bounding box center [783, 22] width 115 height 44
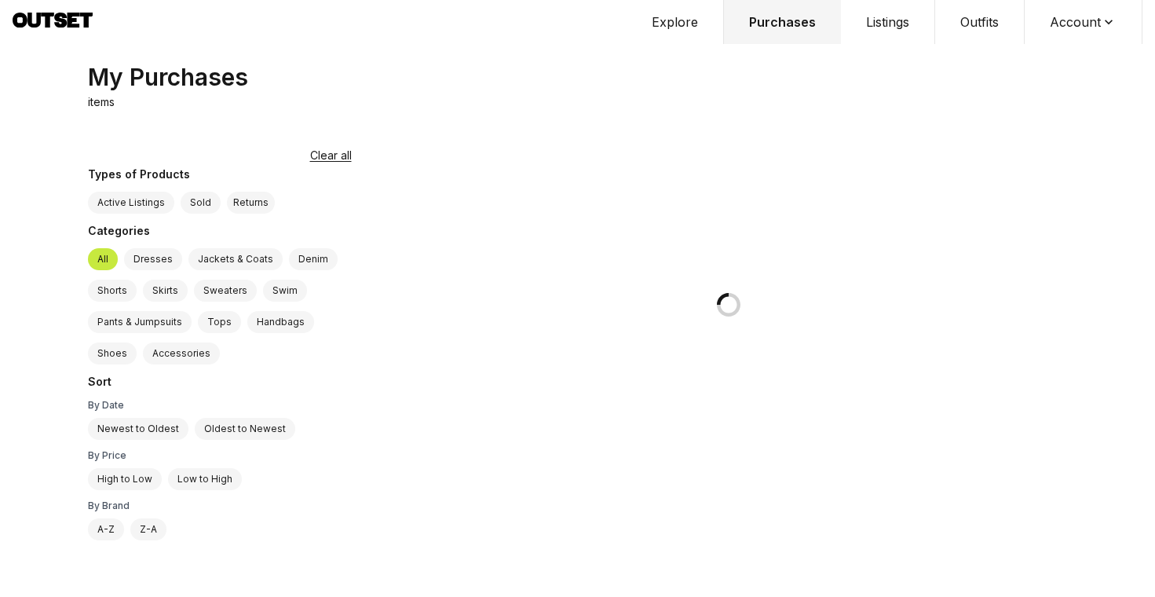
click at [902, 21] on button "Listings" at bounding box center [888, 22] width 94 height 44
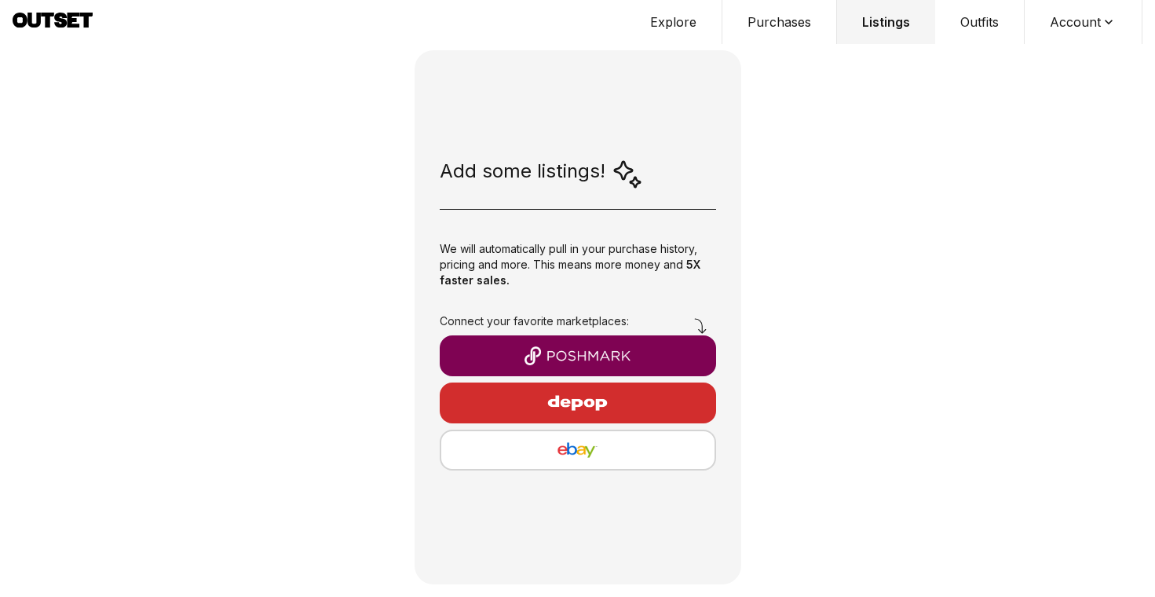
click at [969, 23] on button "Outfits" at bounding box center [980, 22] width 90 height 44
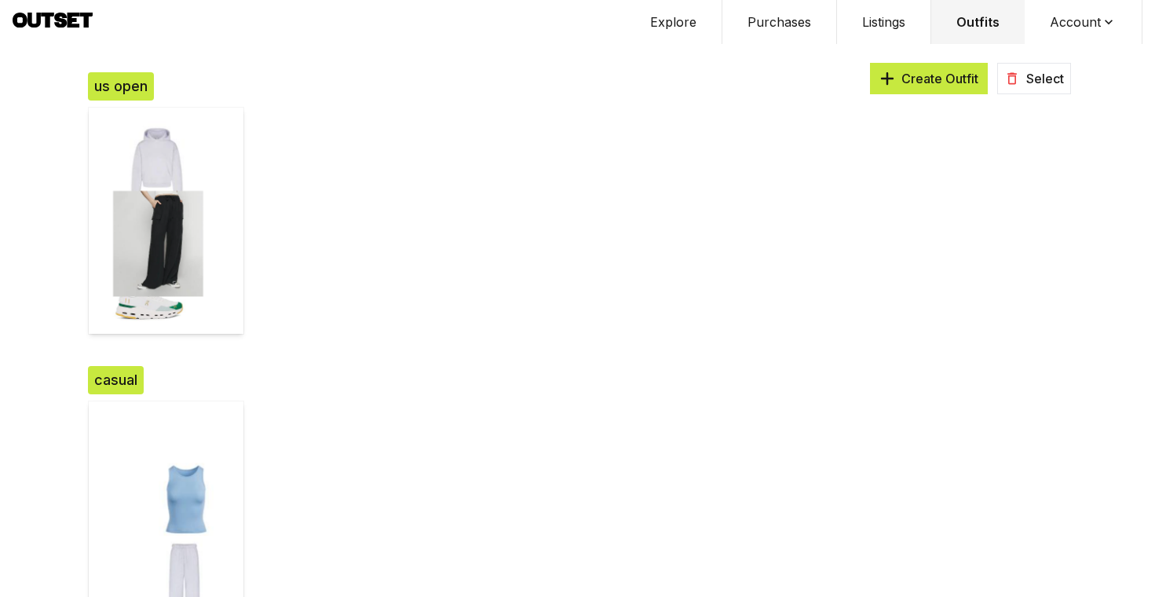
click at [781, 22] on button "Purchases" at bounding box center [779, 22] width 115 height 44
